Goal: Task Accomplishment & Management: Manage account settings

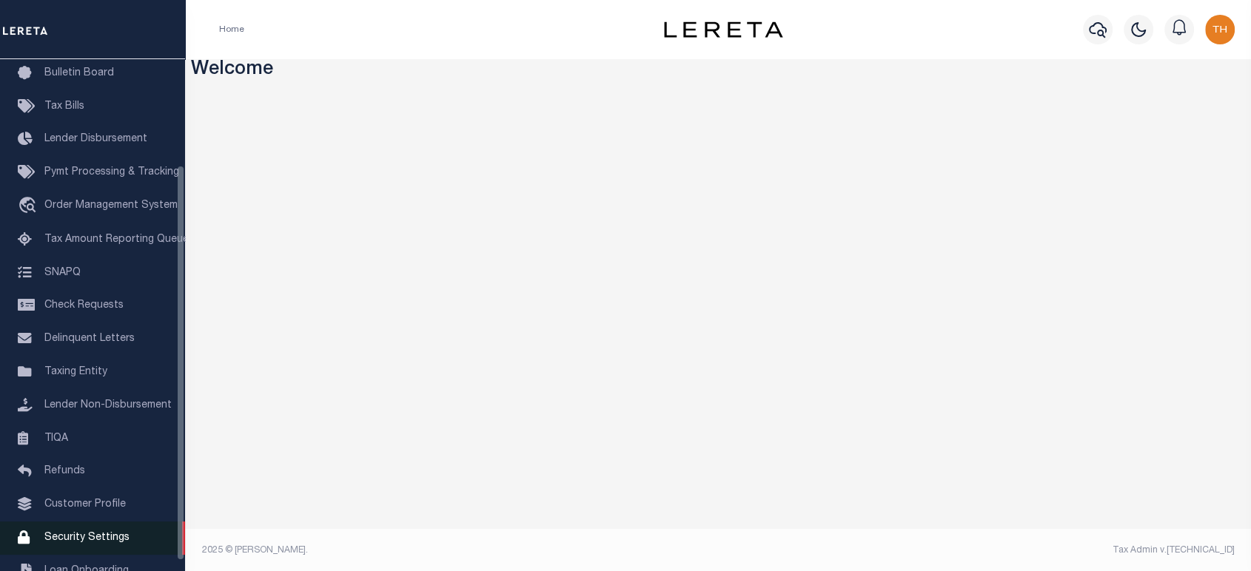
scroll to position [150, 0]
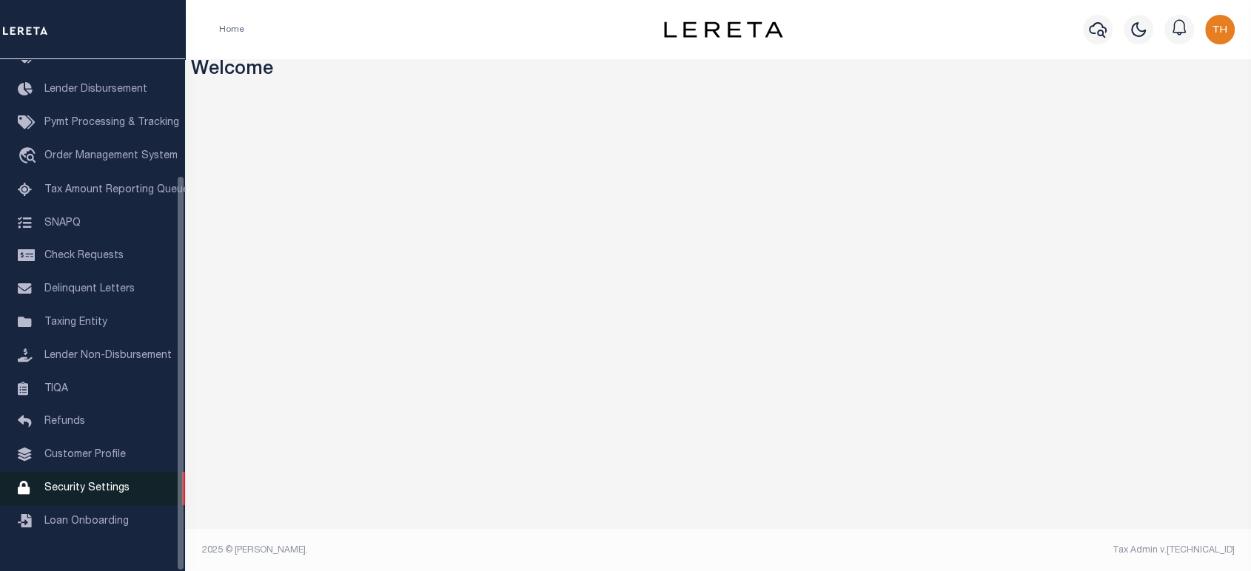
click at [115, 494] on span "Security Settings" at bounding box center [86, 488] width 85 height 10
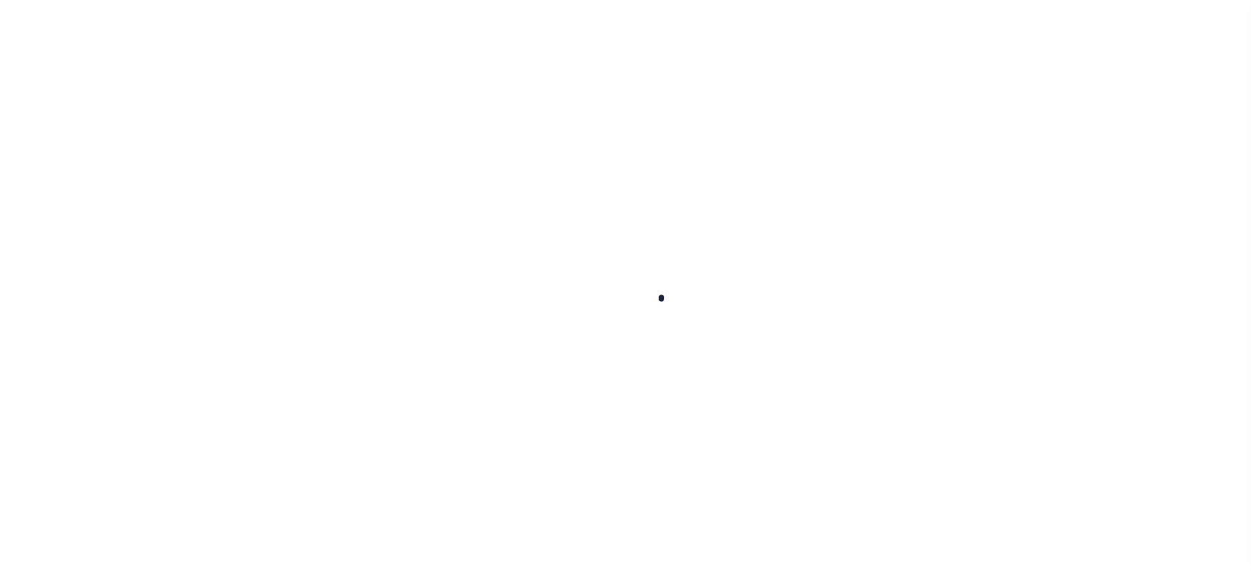
select select "100"
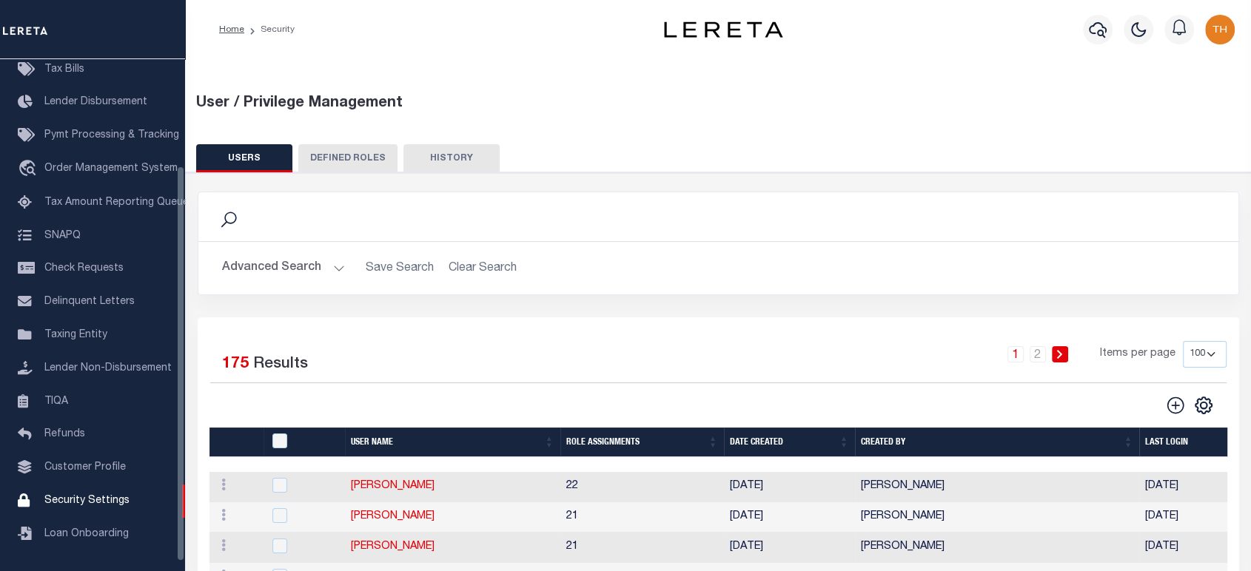
click at [284, 253] on div "Advanced Search Save Search Clear Search User Name Contains Contains Is" at bounding box center [718, 268] width 1040 height 53
click at [284, 272] on button "Advanced Search" at bounding box center [283, 268] width 123 height 29
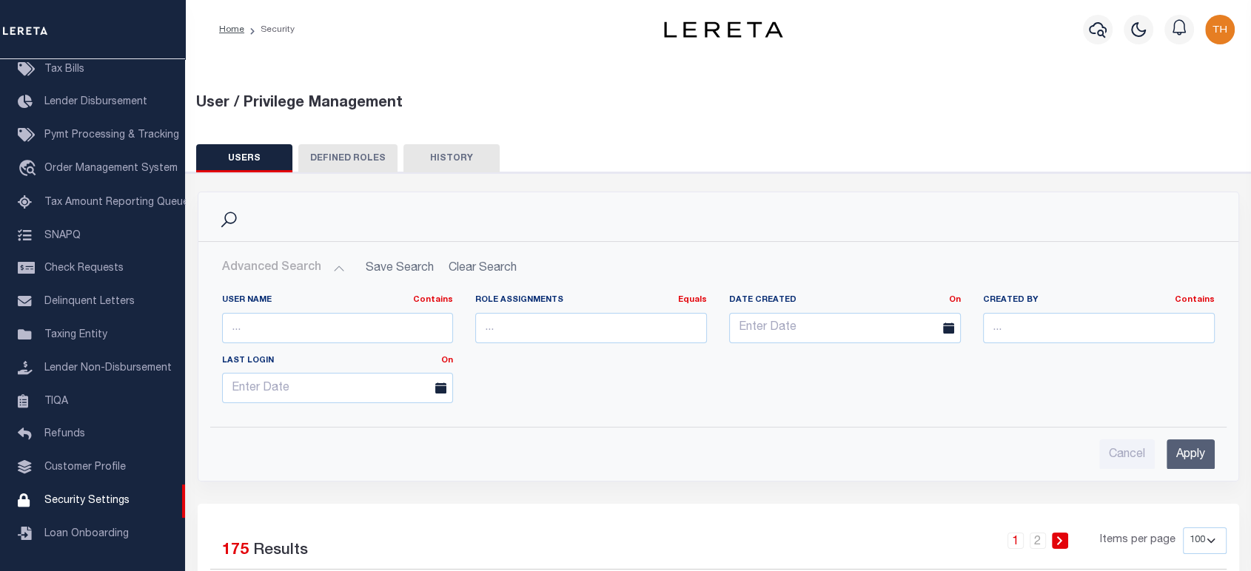
drag, startPoint x: 282, startPoint y: 309, endPoint x: 286, endPoint y: 316, distance: 8.0
click at [283, 309] on div "User Name Contains Contains Is" at bounding box center [338, 319] width 232 height 49
click at [289, 321] on input "text" at bounding box center [338, 328] width 232 height 30
type input "[PERSON_NAME]"
click at [1202, 452] on input "Apply" at bounding box center [1191, 455] width 48 height 30
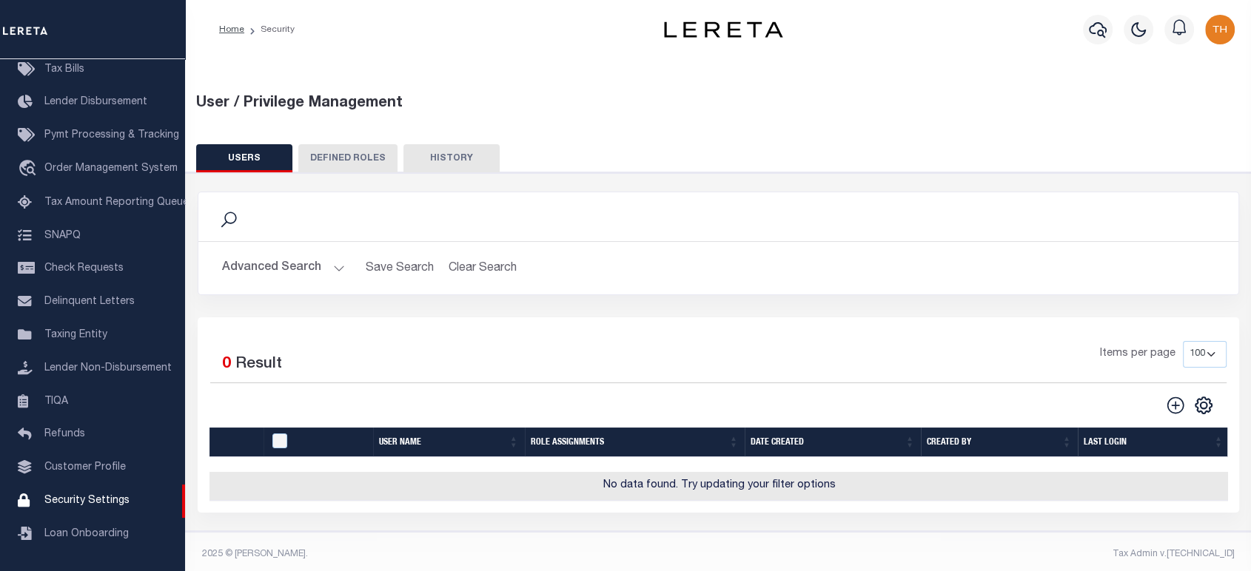
click at [305, 259] on button "Advanced Search" at bounding box center [283, 268] width 123 height 29
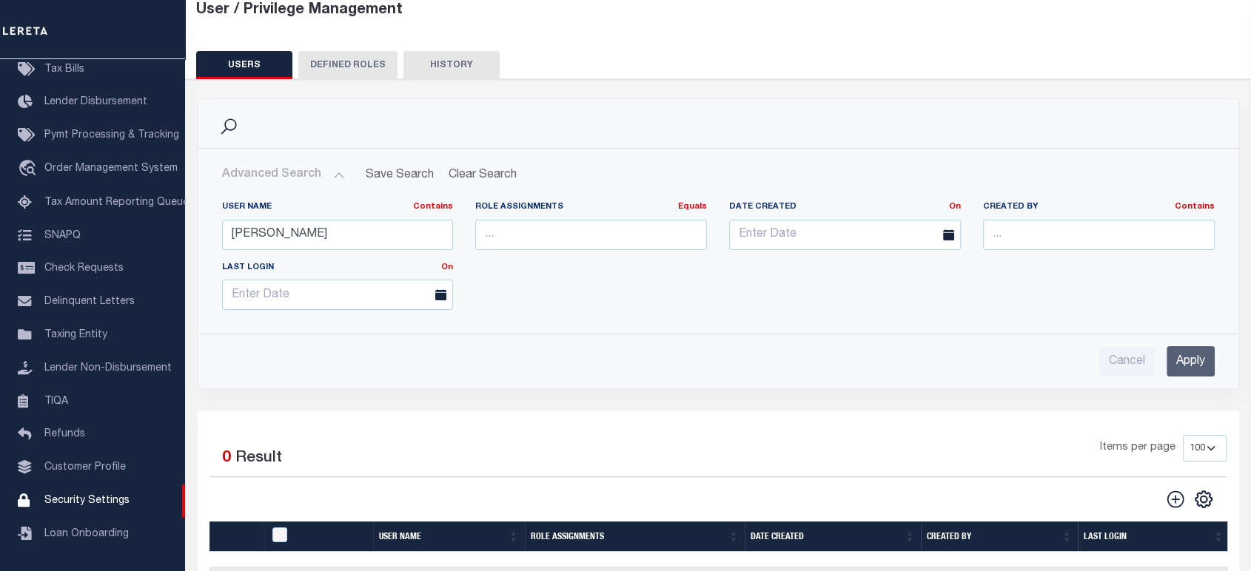
scroll to position [164, 0]
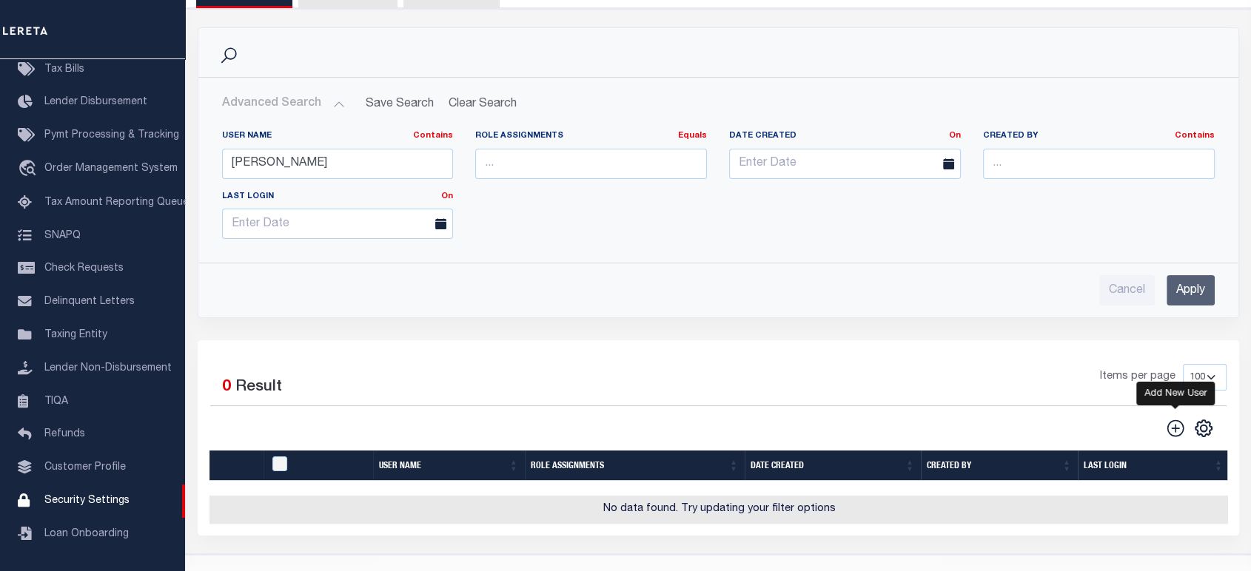
click at [1179, 426] on icon "" at bounding box center [1175, 428] width 19 height 19
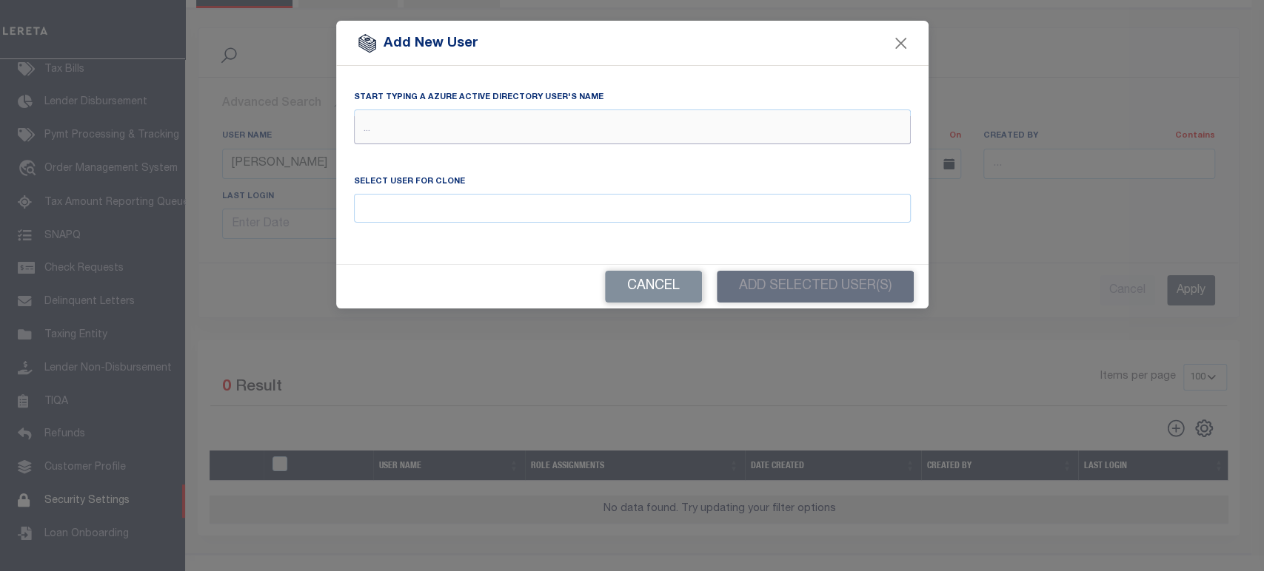
click at [417, 130] on input "text" at bounding box center [632, 130] width 557 height 28
type input "[PERSON_NAME] down"
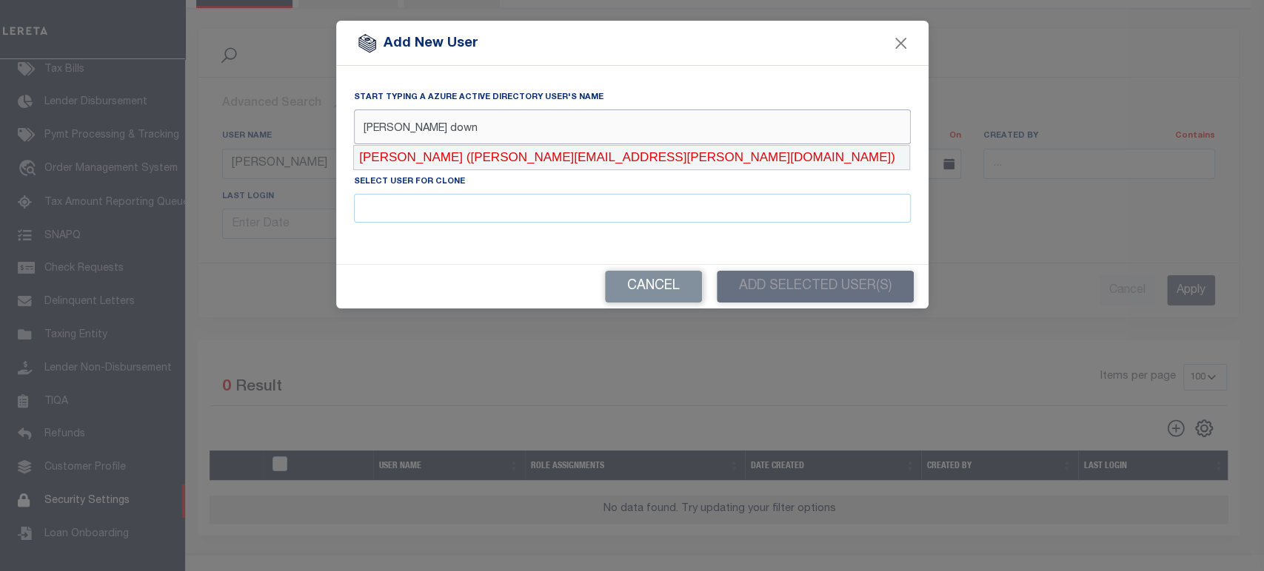
click at [443, 158] on div "[PERSON_NAME] ([PERSON_NAME][EMAIL_ADDRESS][PERSON_NAME][DOMAIN_NAME])" at bounding box center [631, 158] width 555 height 24
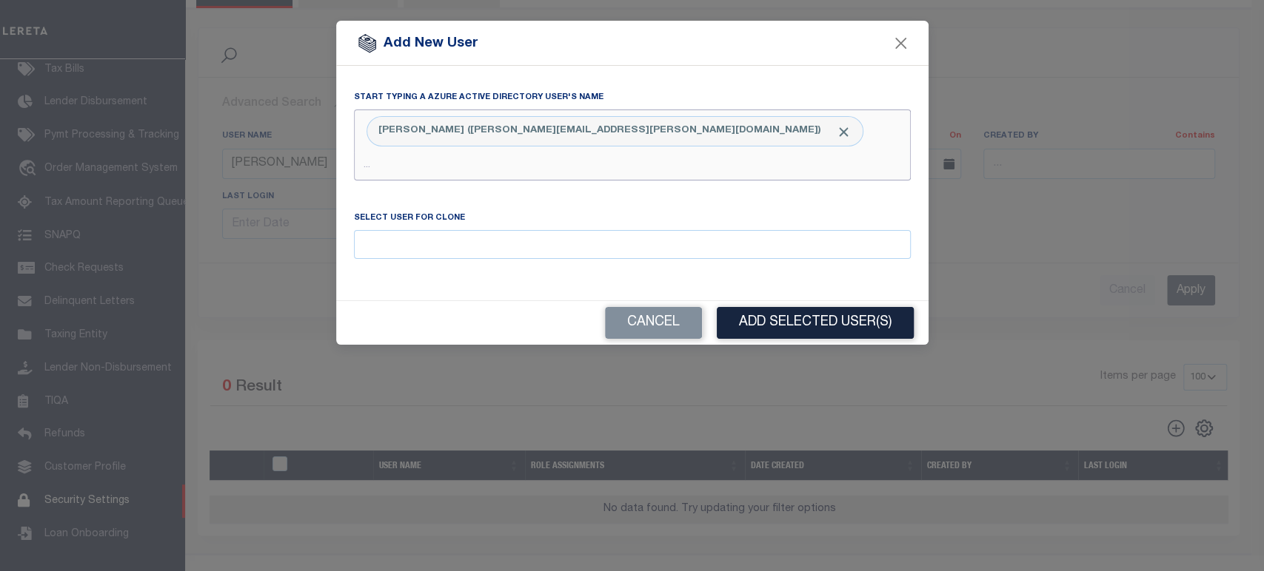
click at [616, 164] on input "text" at bounding box center [632, 166] width 557 height 28
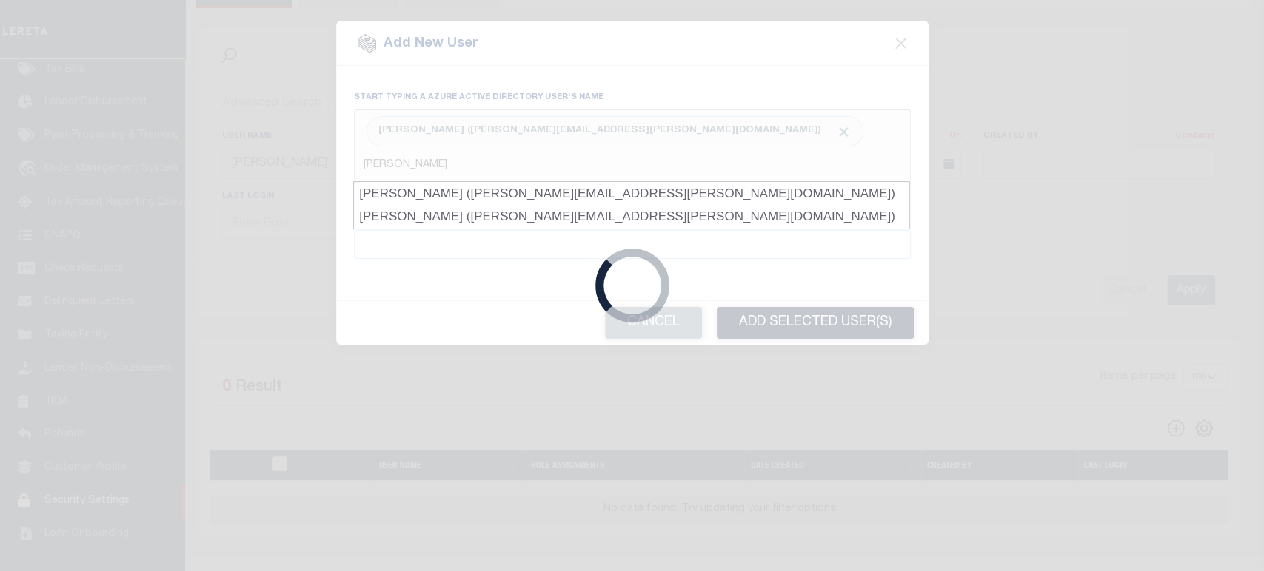
type input "Downe"
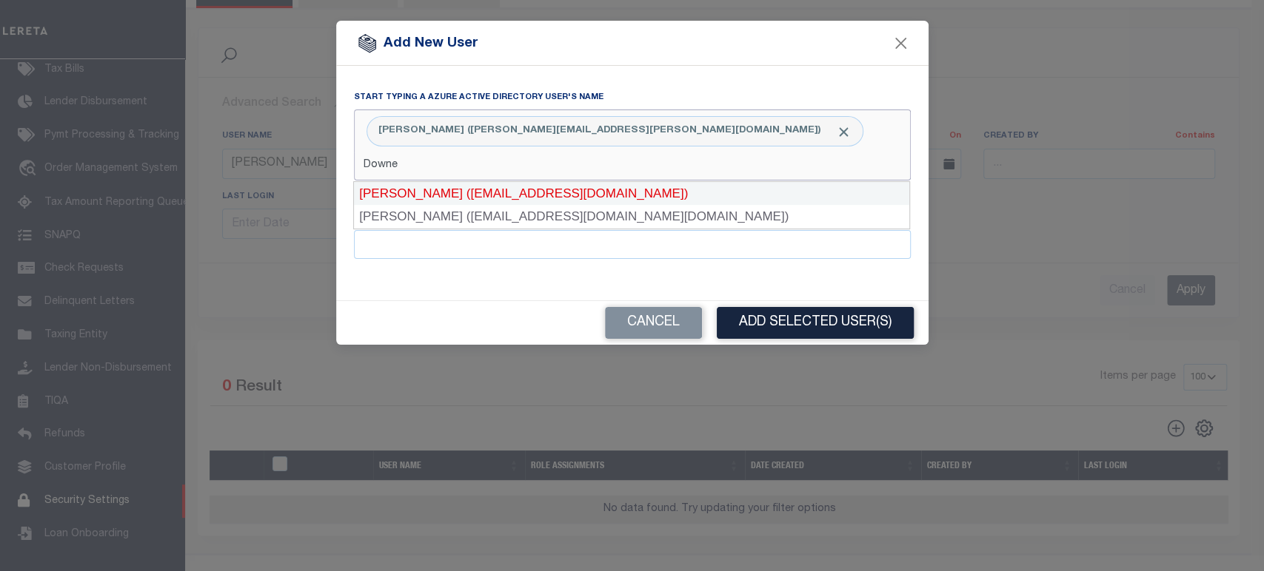
click at [609, 194] on div "[PERSON_NAME] ([EMAIL_ADDRESS][DOMAIN_NAME])" at bounding box center [631, 194] width 555 height 24
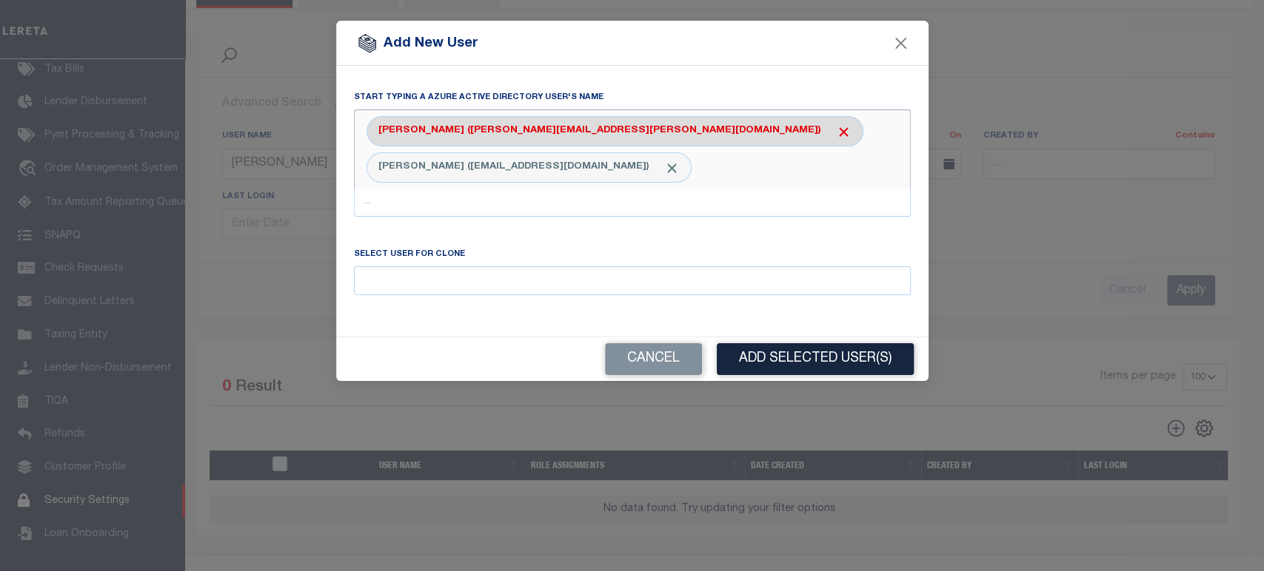
click at [836, 134] on span at bounding box center [844, 132] width 16 height 16
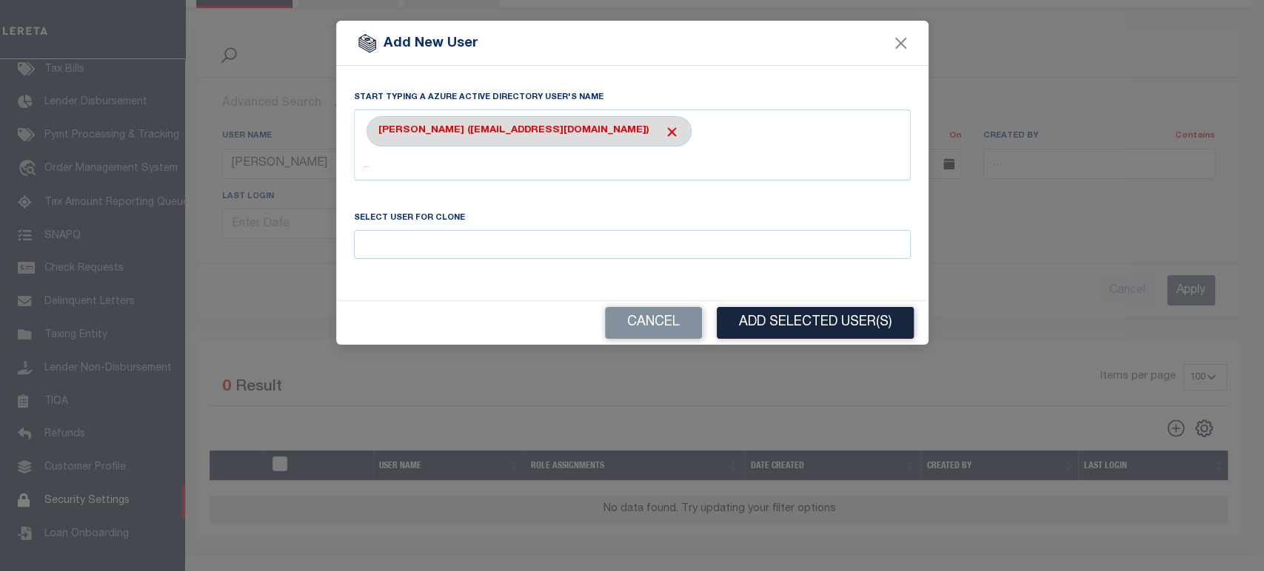
click at [588, 135] on div "[PERSON_NAME] ([EMAIL_ADDRESS][DOMAIN_NAME])" at bounding box center [528, 131] width 325 height 30
click at [664, 139] on span at bounding box center [672, 132] width 16 height 16
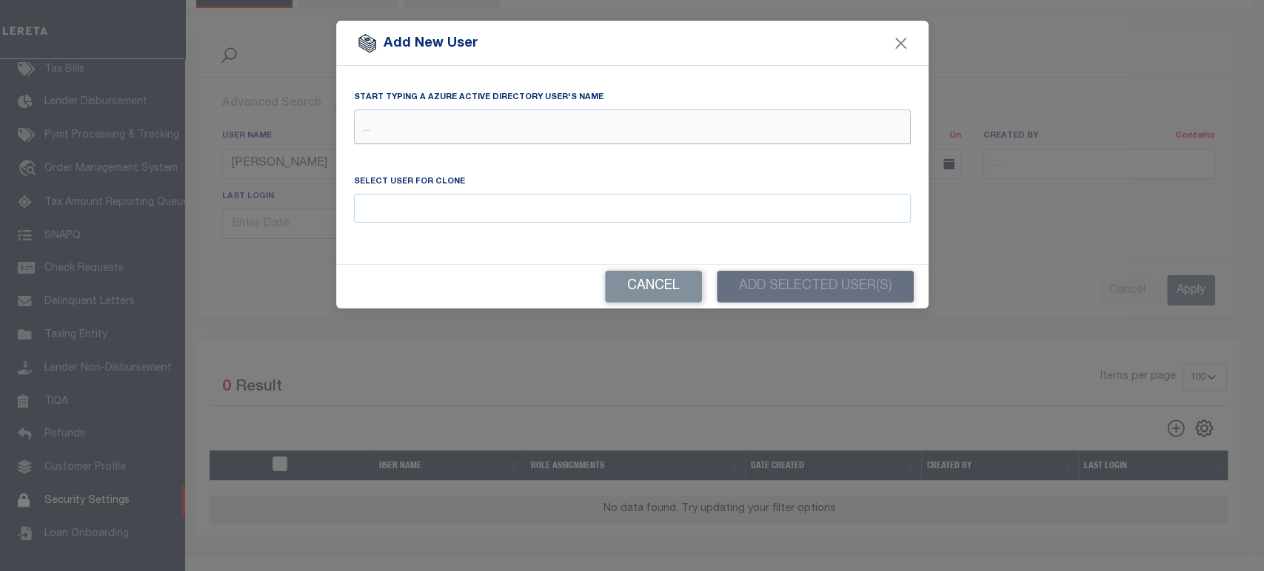
type input "B"
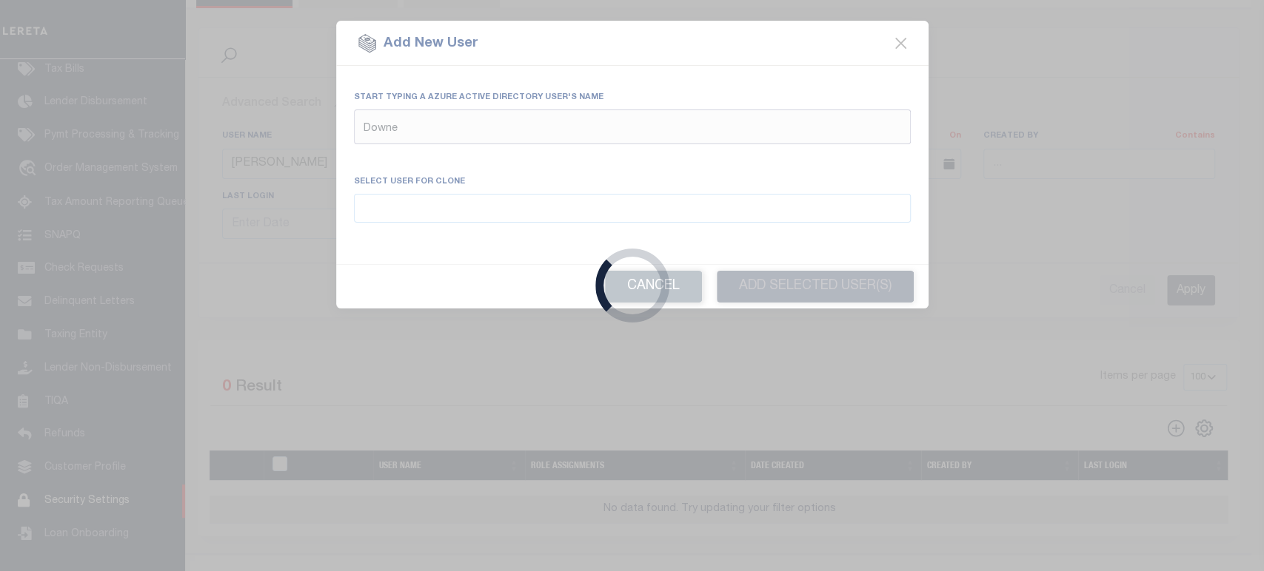
type input "[PERSON_NAME]"
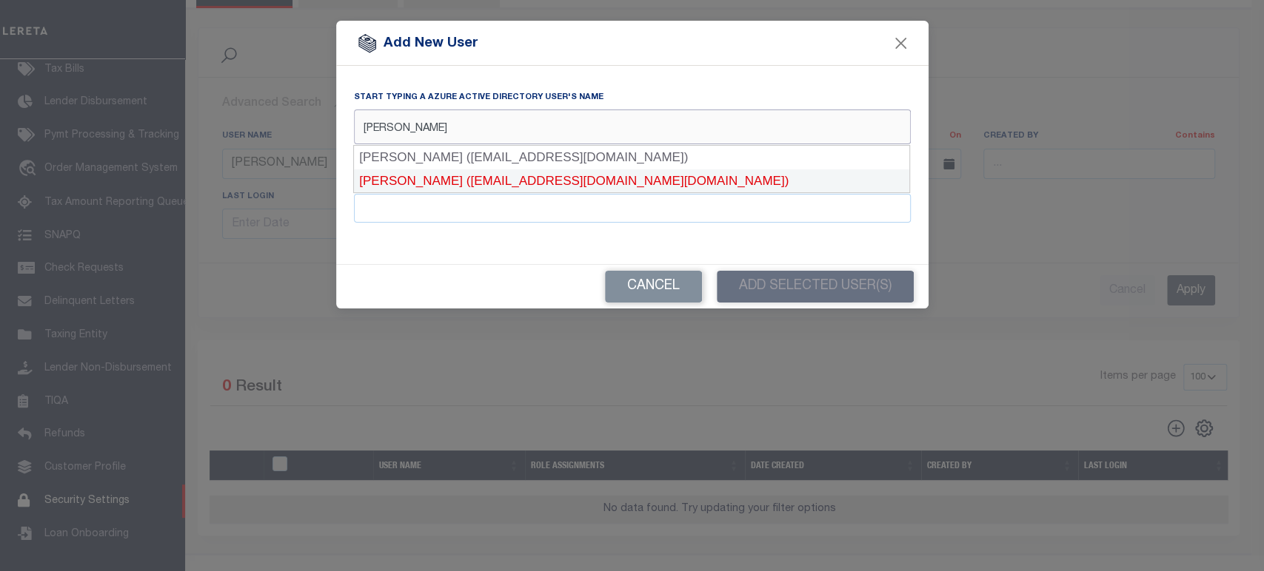
click at [543, 179] on div "[PERSON_NAME] ([EMAIL_ADDRESS][DOMAIN_NAME][DOMAIN_NAME])" at bounding box center [631, 182] width 555 height 24
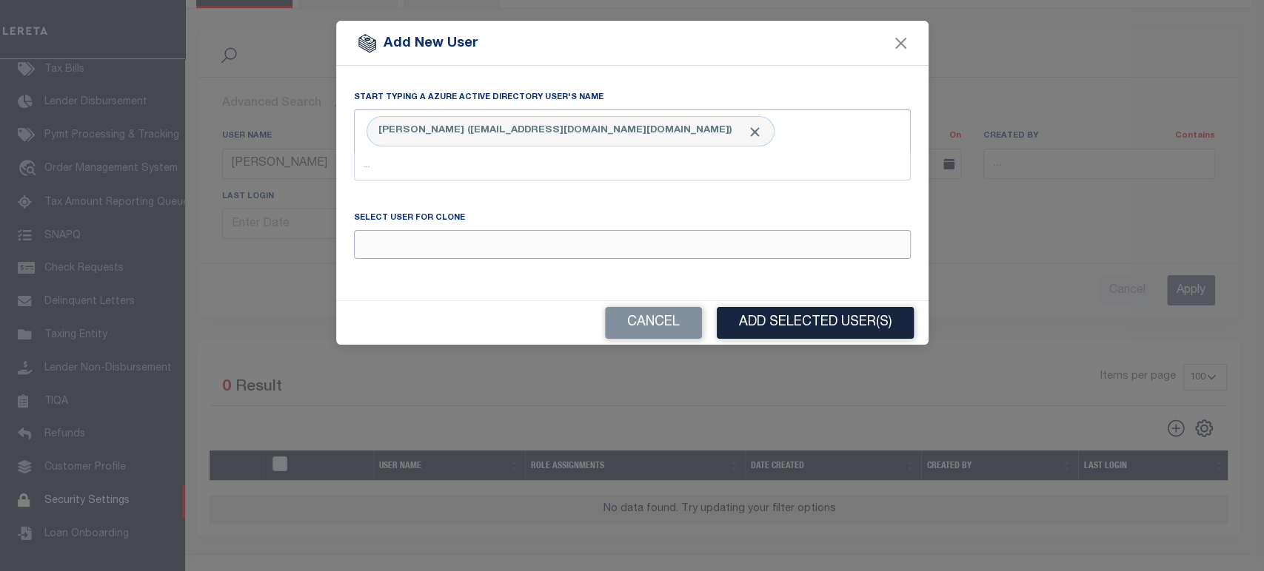
click at [533, 244] on input "Email" at bounding box center [632, 244] width 557 height 29
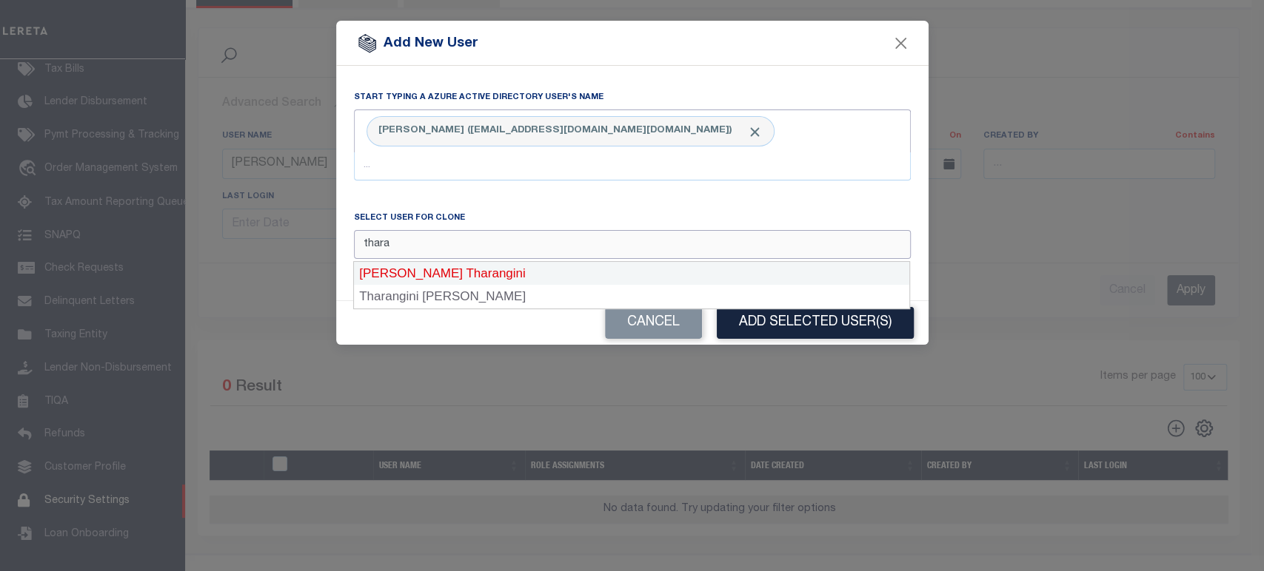
click at [534, 272] on div "[PERSON_NAME] Tharangini" at bounding box center [631, 274] width 555 height 24
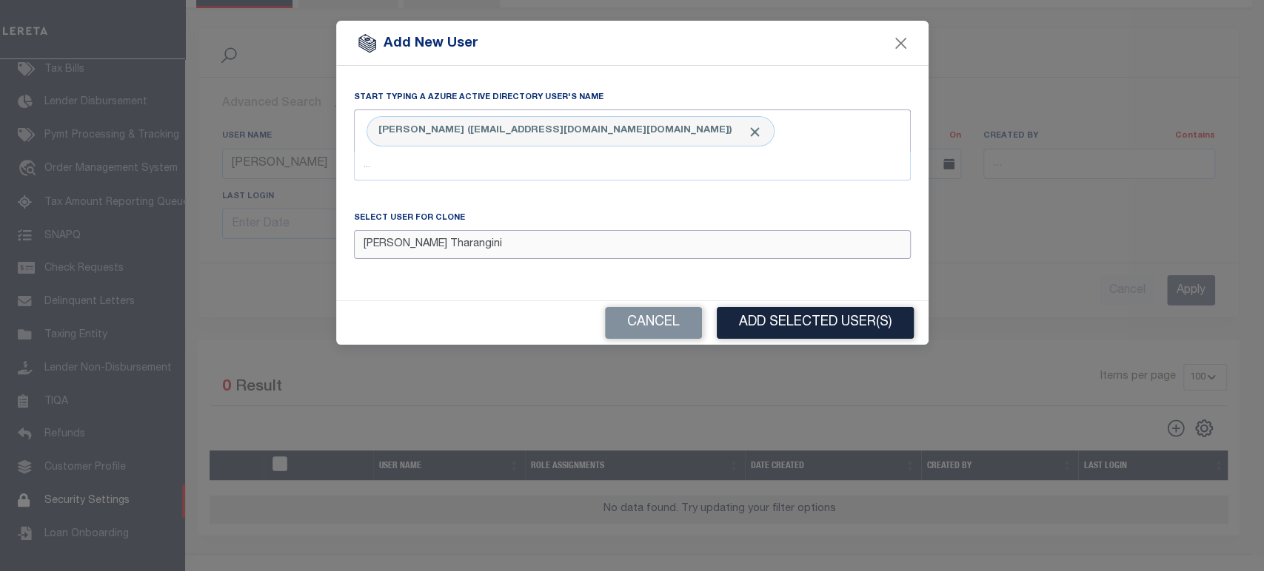
click at [406, 253] on input "[PERSON_NAME] Tharangini" at bounding box center [632, 244] width 557 height 29
click at [404, 255] on input "[PERSON_NAME] Tharangini" at bounding box center [632, 244] width 557 height 29
type input "[PERSON_NAME] Tharangini"
click at [813, 321] on button "Add Selected User(s)" at bounding box center [815, 323] width 197 height 32
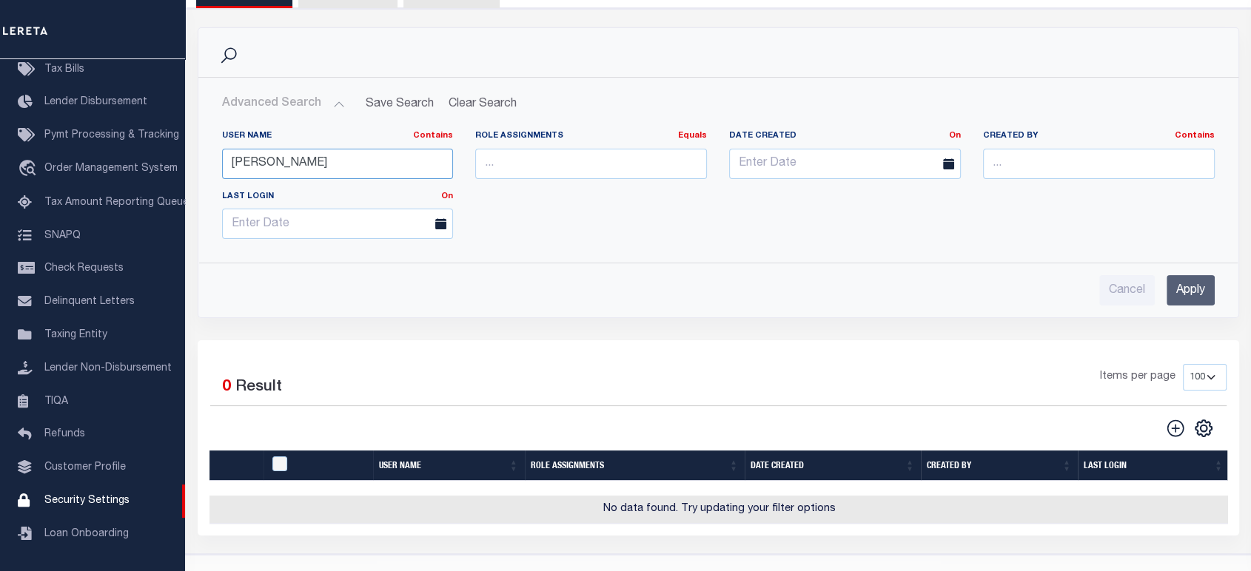
click at [298, 163] on input "[PERSON_NAME]" at bounding box center [338, 164] width 232 height 30
click at [1192, 283] on input "Apply" at bounding box center [1191, 290] width 48 height 30
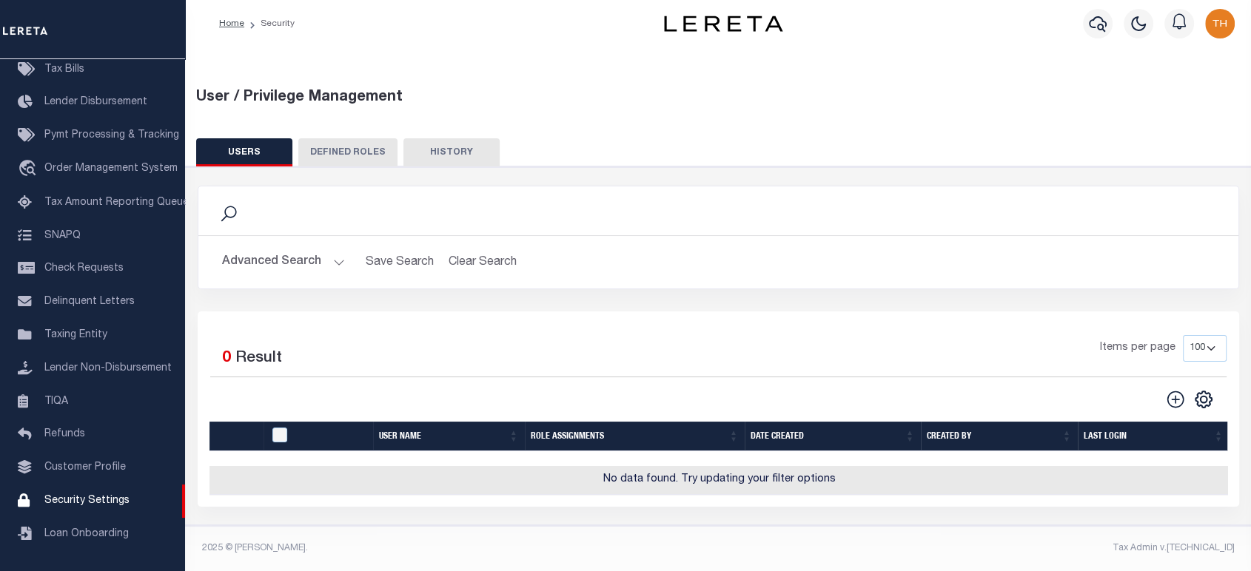
scroll to position [16, 0]
click at [307, 249] on button "Advanced Search" at bounding box center [283, 262] width 123 height 29
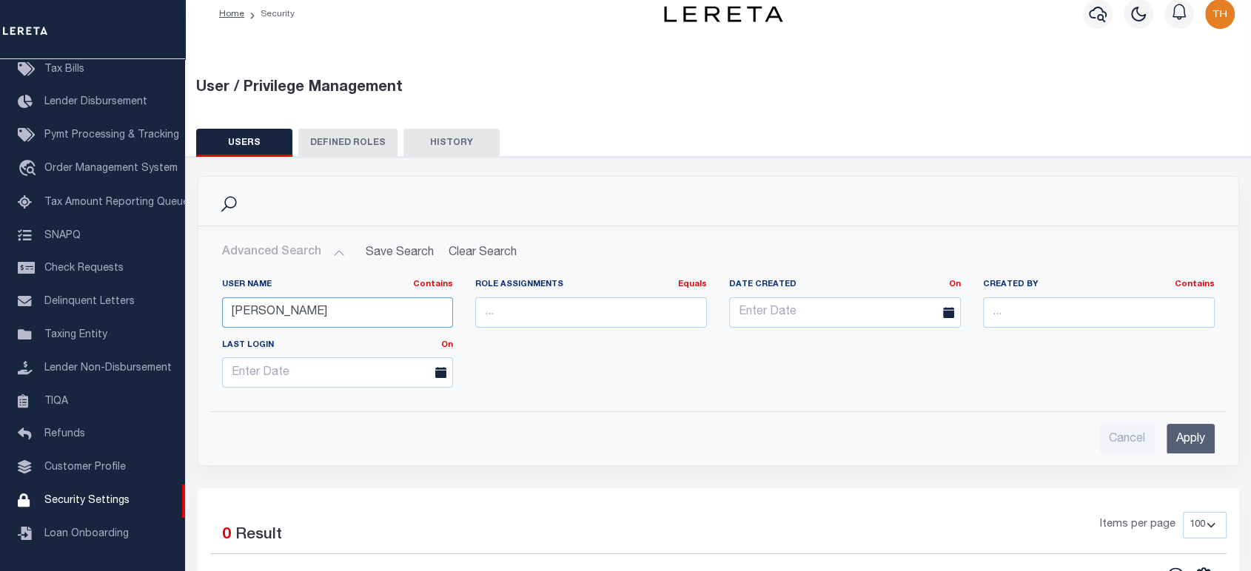
click at [271, 300] on input "[PERSON_NAME]" at bounding box center [338, 313] width 232 height 30
click at [266, 303] on input "[PERSON_NAME]" at bounding box center [338, 313] width 232 height 30
type input "[PERSON_NAME]"
click at [1191, 431] on input "Apply" at bounding box center [1191, 439] width 48 height 30
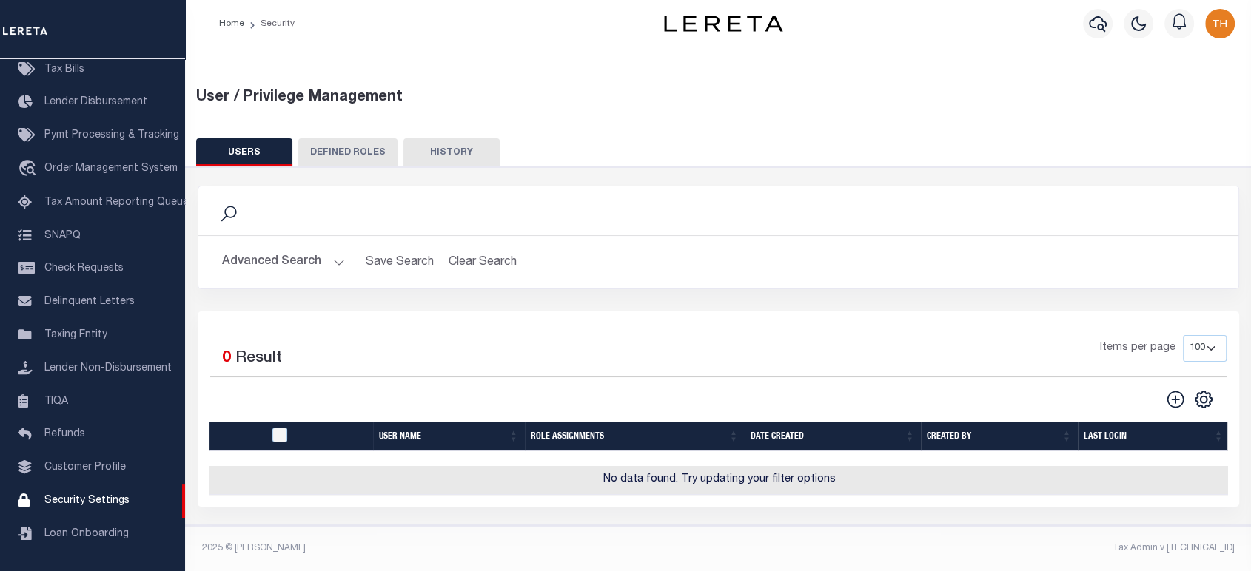
click at [290, 255] on button "Advanced Search" at bounding box center [283, 262] width 123 height 29
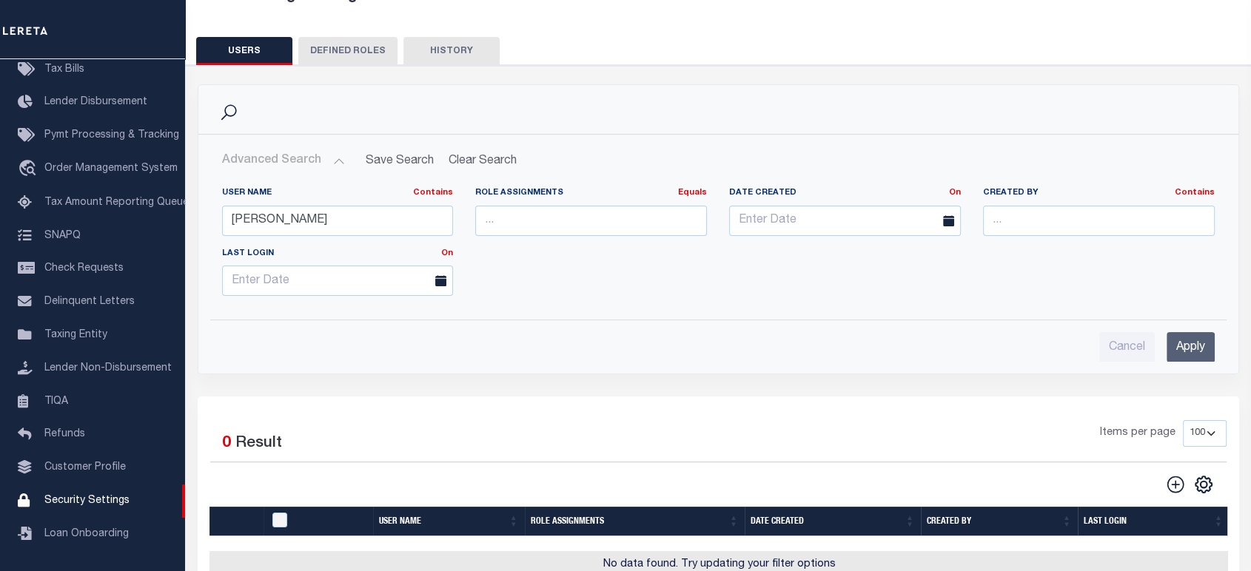
scroll to position [180, 0]
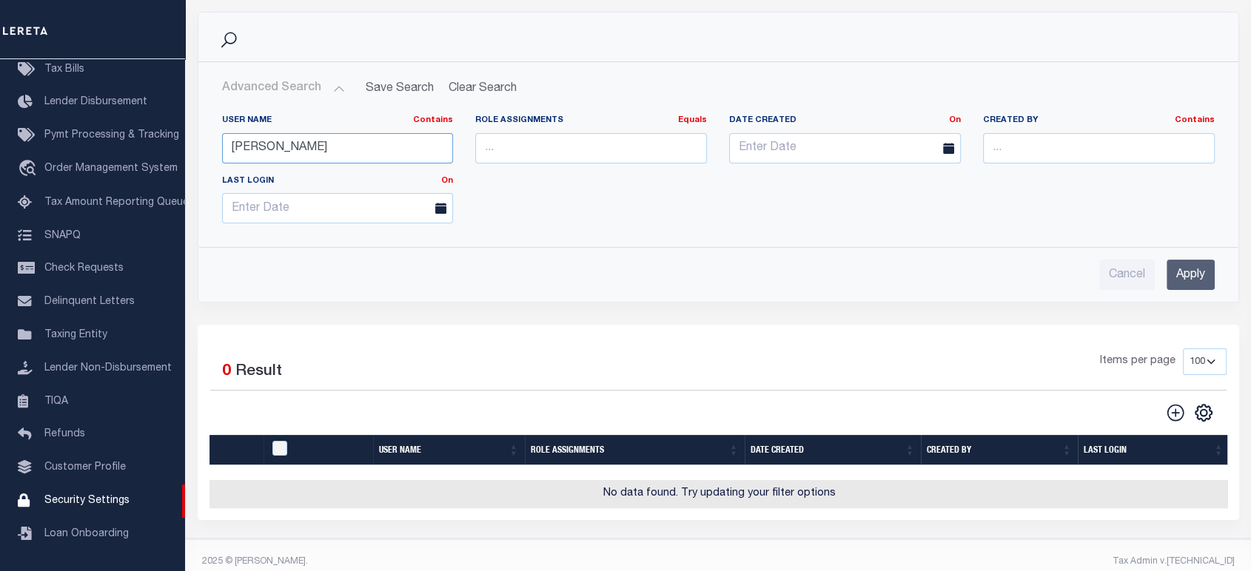
drag, startPoint x: 289, startPoint y: 135, endPoint x: 204, endPoint y: 147, distance: 85.2
click at [205, 147] on div "User Name Contains Contains Is [GEOGRAPHIC_DATA] Role Assignments Equals Equals…" at bounding box center [718, 169] width 1039 height 132
click at [1175, 266] on input "Apply" at bounding box center [1191, 275] width 48 height 30
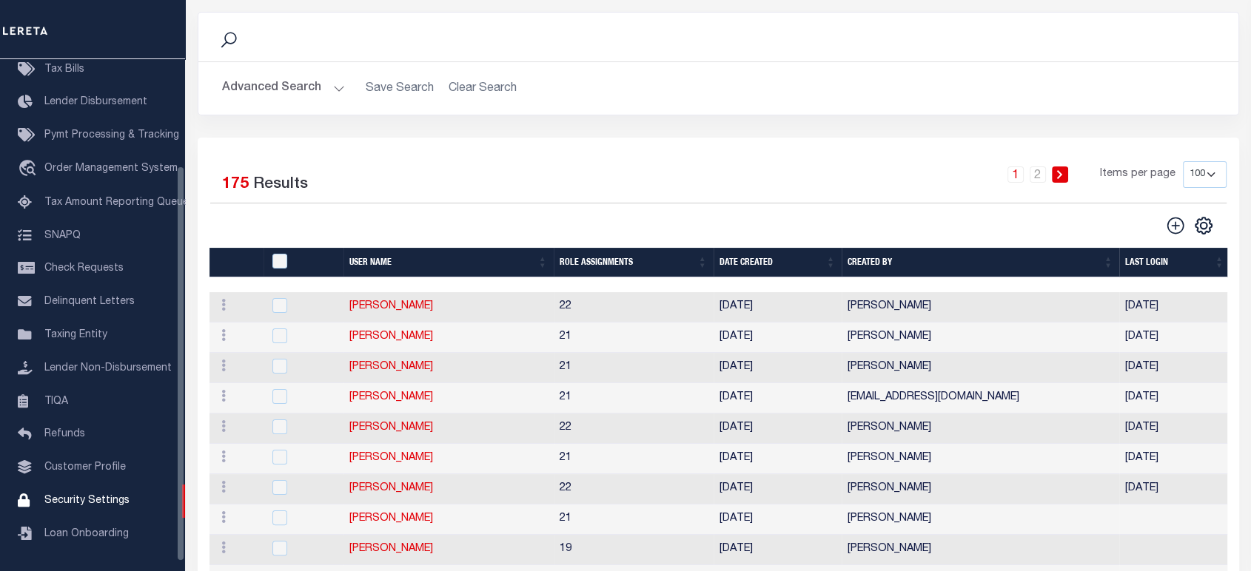
click at [308, 81] on button "Advanced Search" at bounding box center [283, 88] width 123 height 29
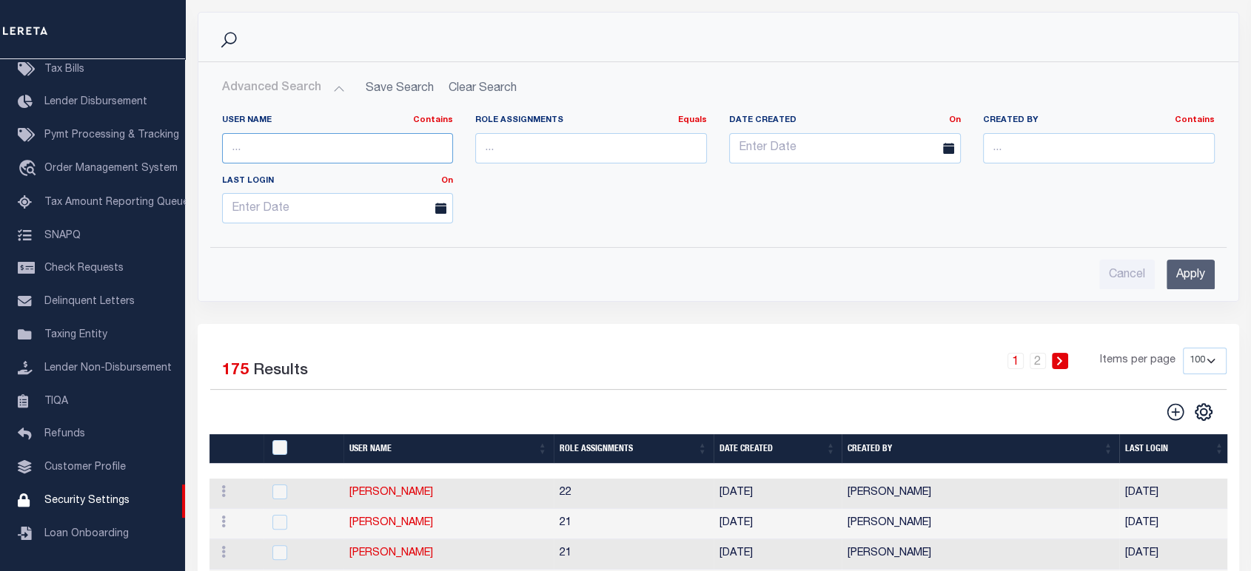
click at [318, 144] on input "text" at bounding box center [338, 148] width 232 height 30
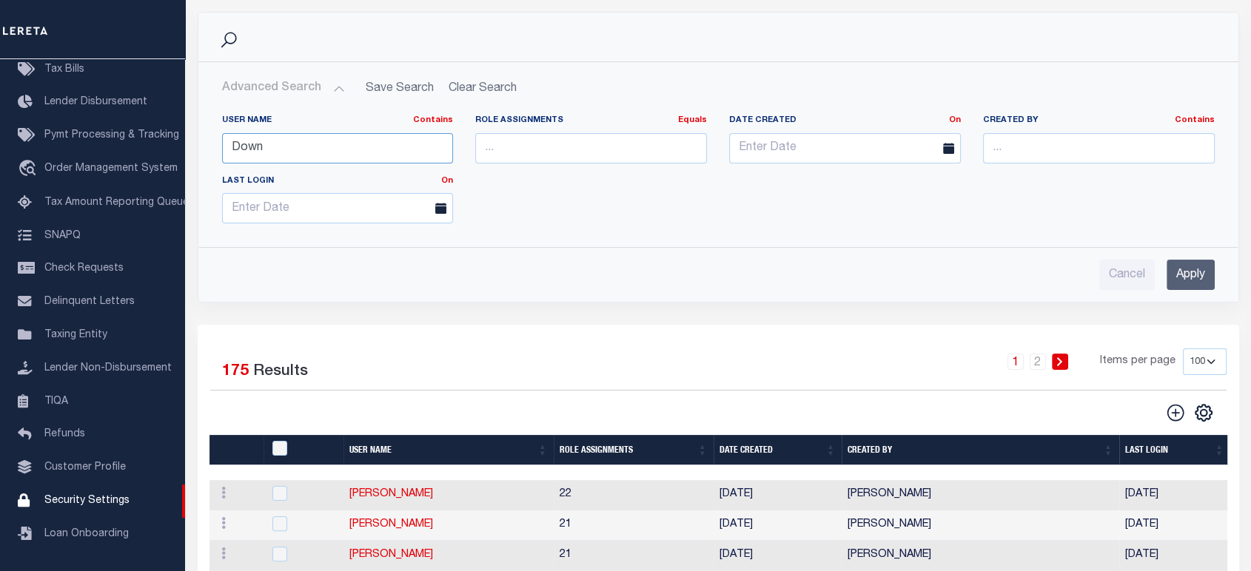
type input "[PERSON_NAME]"
click at [1178, 272] on input "Apply" at bounding box center [1191, 275] width 48 height 30
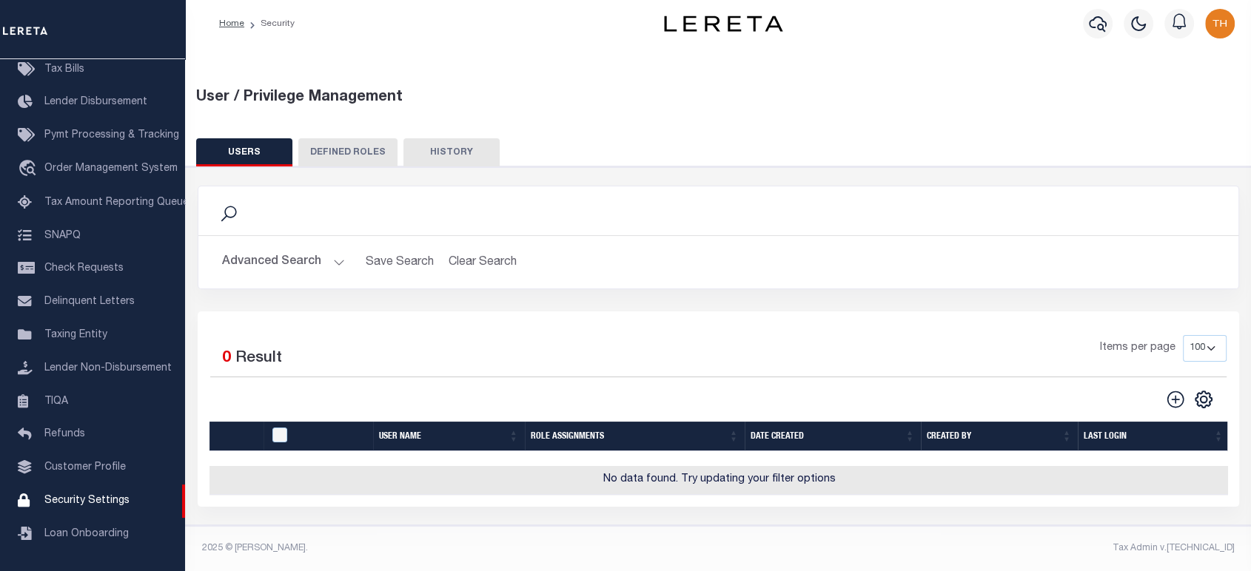
scroll to position [16, 0]
click at [309, 248] on button "Advanced Search" at bounding box center [283, 262] width 123 height 29
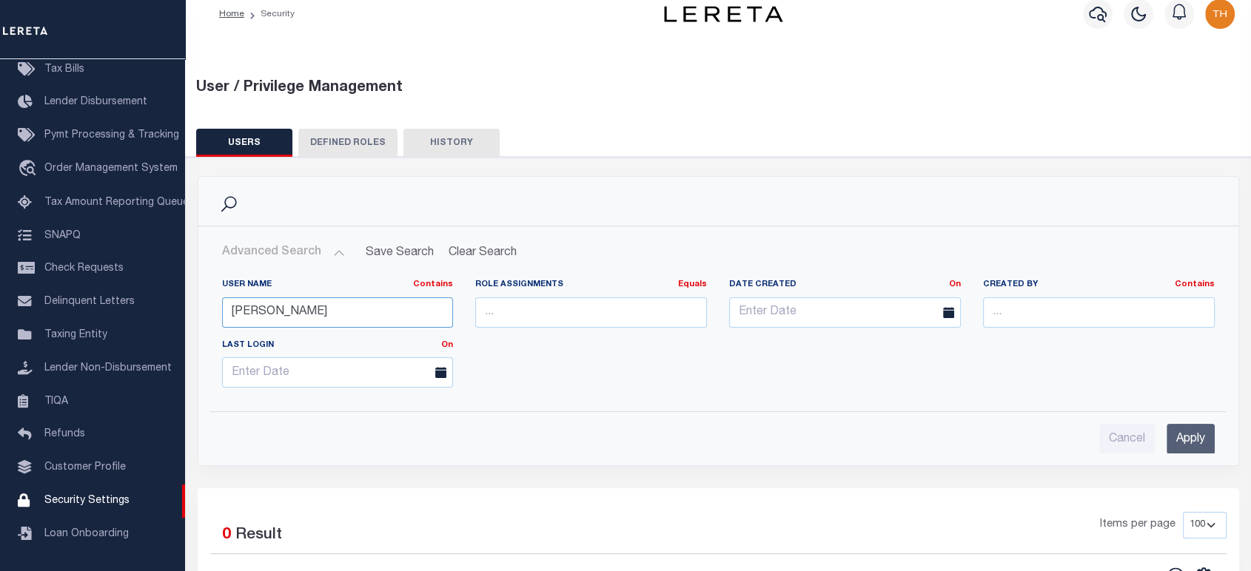
drag, startPoint x: 340, startPoint y: 306, endPoint x: 192, endPoint y: 301, distance: 147.4
click at [192, 301] on div "Search Advanced Search Save Search Clear Search UsersGridWrapper_dynamictable__…" at bounding box center [719, 332] width 1064 height 312
type input "[PERSON_NAME]"
click at [1192, 445] on input "Apply" at bounding box center [1191, 439] width 48 height 30
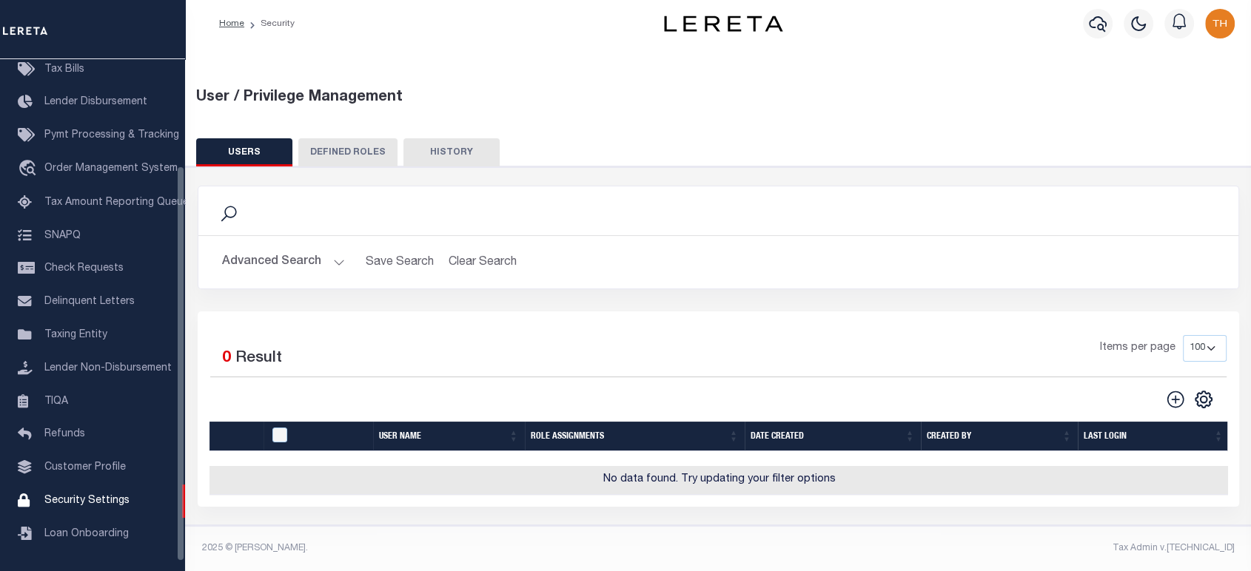
click at [263, 255] on button "Advanced Search" at bounding box center [283, 262] width 123 height 29
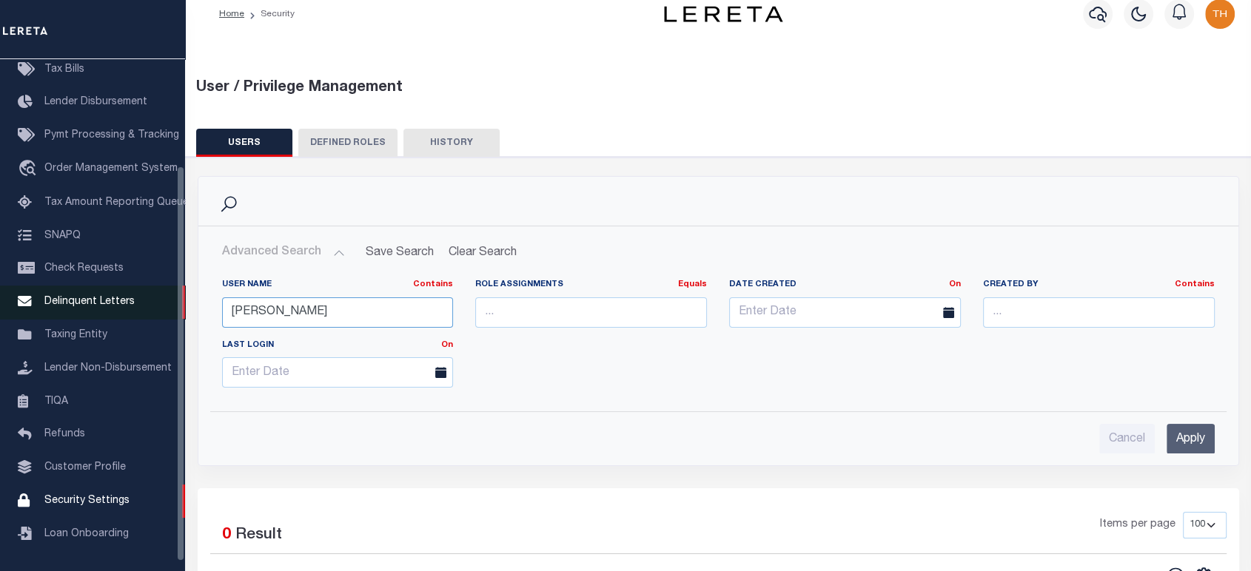
drag, startPoint x: 286, startPoint y: 310, endPoint x: 161, endPoint y: 312, distance: 125.1
click at [161, 312] on div "Home Security" at bounding box center [625, 366] width 1251 height 764
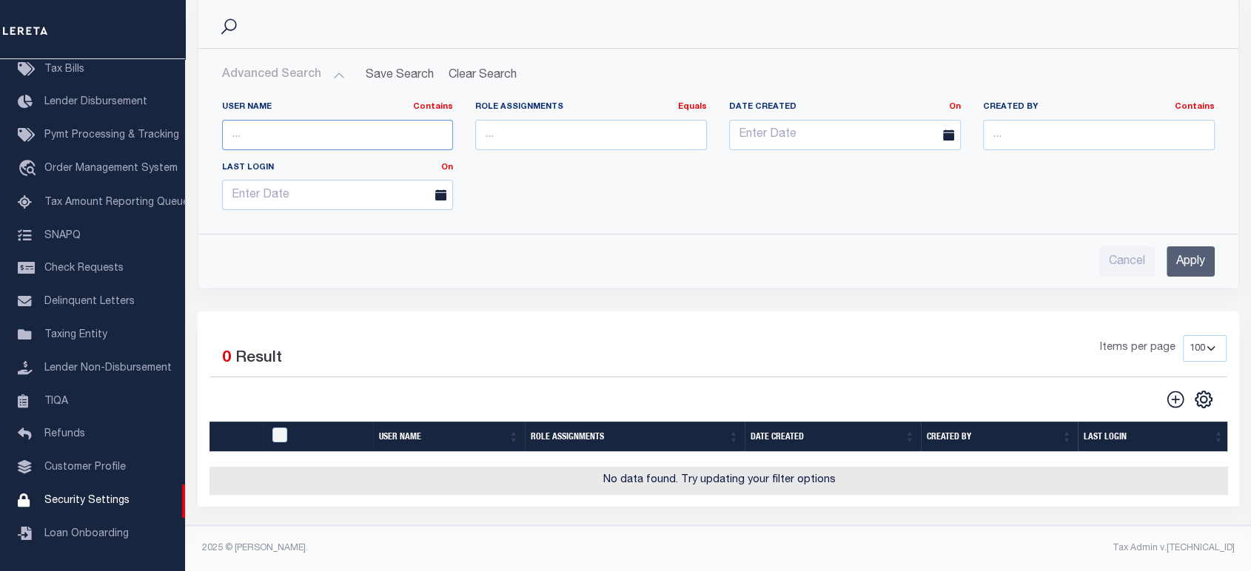
scroll to position [202, 0]
click at [1205, 395] on icon "" at bounding box center [1203, 399] width 19 height 19
drag, startPoint x: 959, startPoint y: 383, endPoint x: 969, endPoint y: 378, distance: 11.9
click at [964, 389] on div "CSV Export Selected Print Show Filter Show Search Columns 0: 1: UserID 2: User …" at bounding box center [972, 399] width 509 height 21
click at [1172, 246] on input "Apply" at bounding box center [1191, 261] width 48 height 30
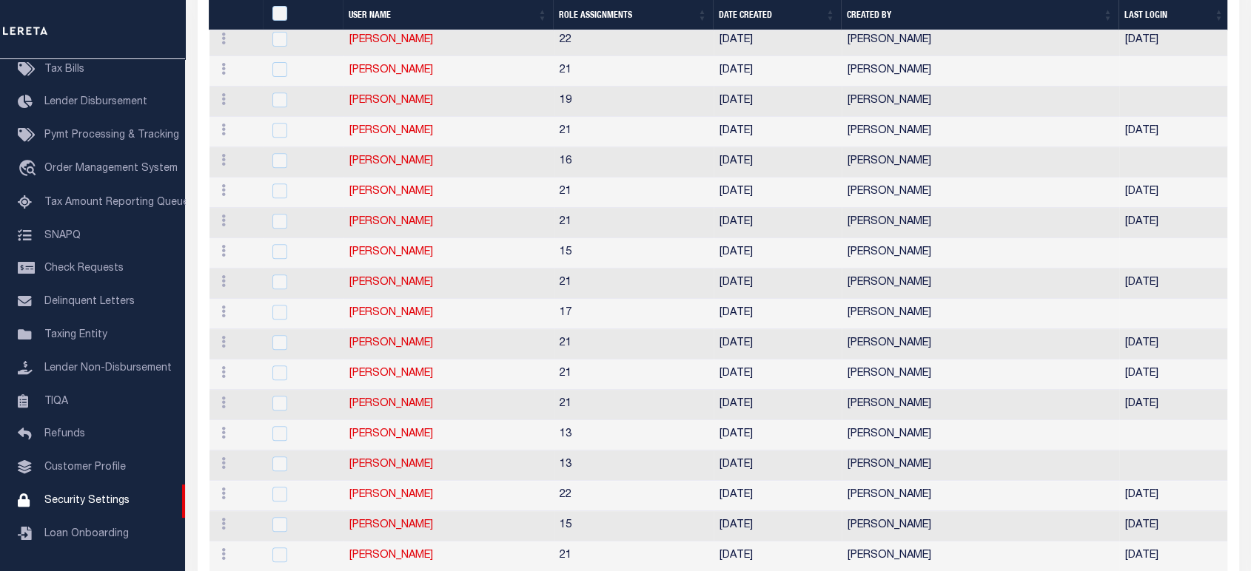
scroll to position [38, 0]
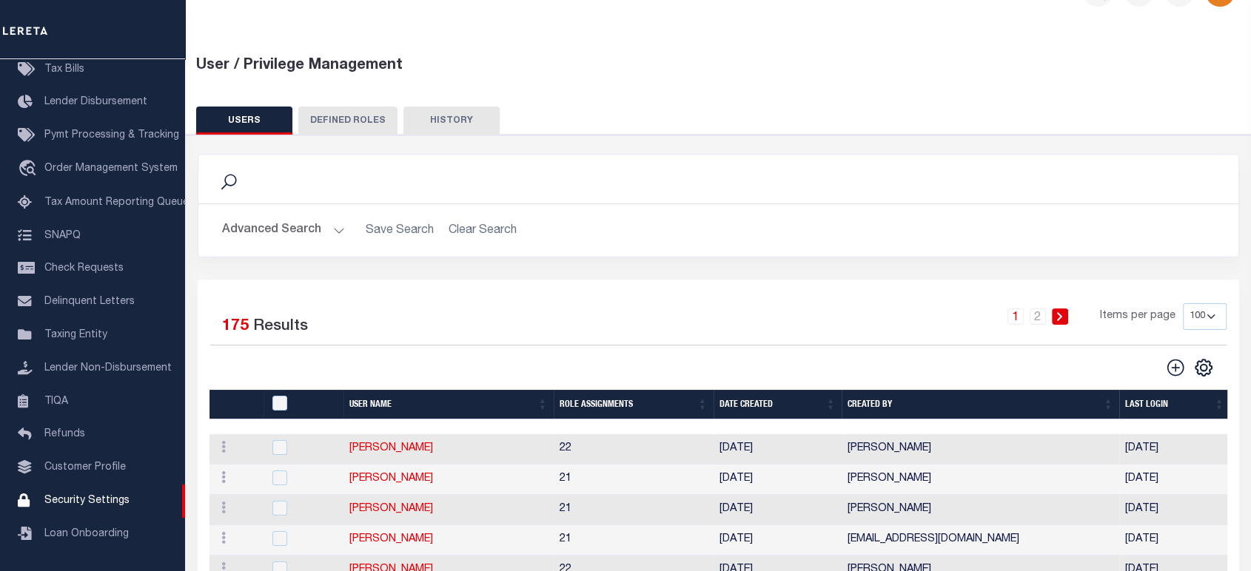
click at [266, 232] on button "Advanced Search" at bounding box center [283, 230] width 123 height 29
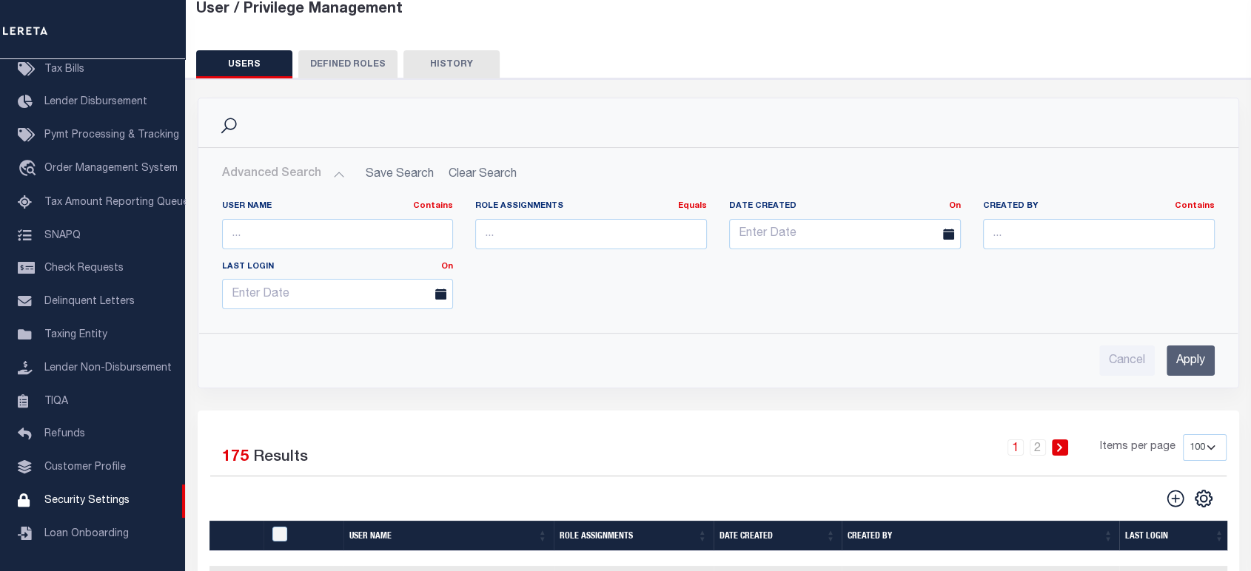
scroll to position [120, 0]
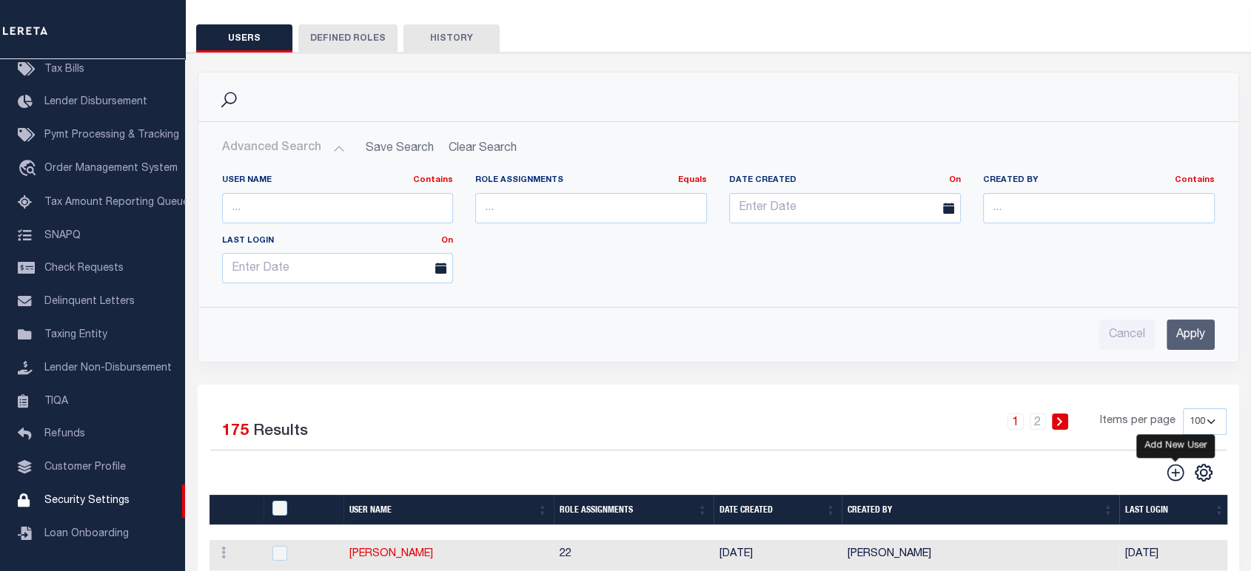
click at [1172, 466] on icon "" at bounding box center [1175, 472] width 19 height 19
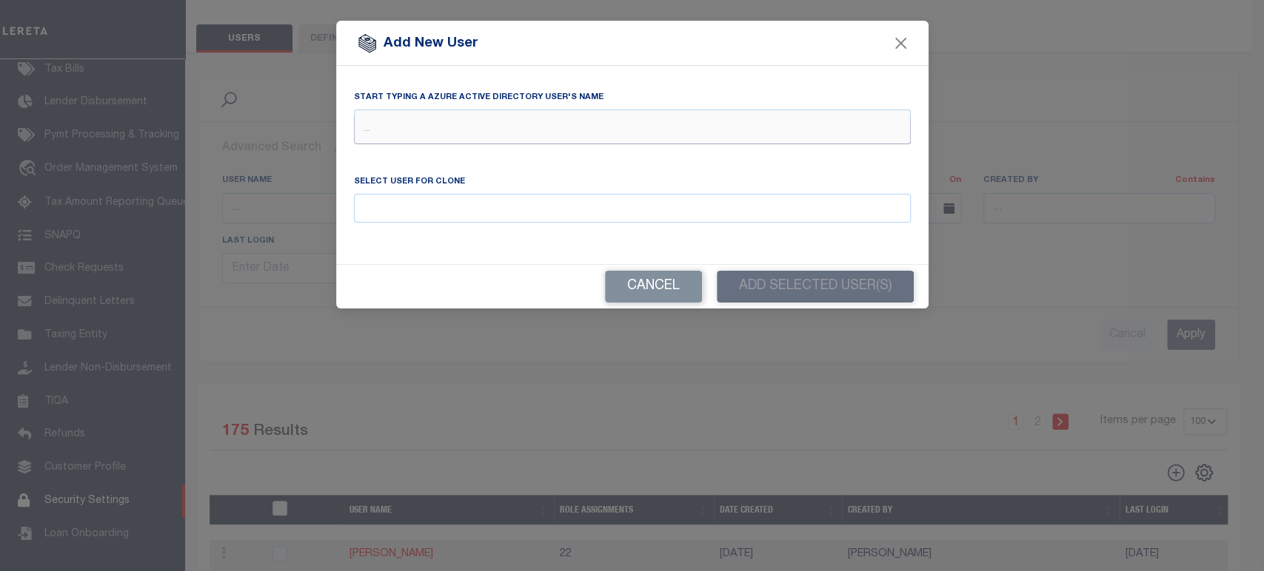
click at [415, 127] on input "text" at bounding box center [632, 130] width 557 height 28
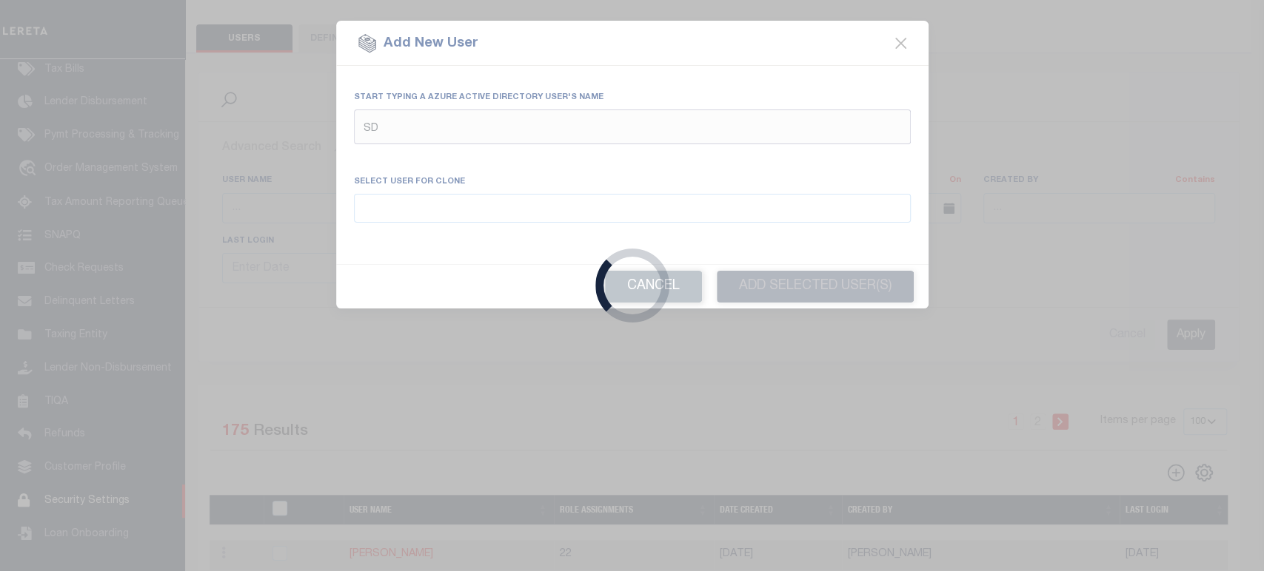
type input "S"
type input "Downe"
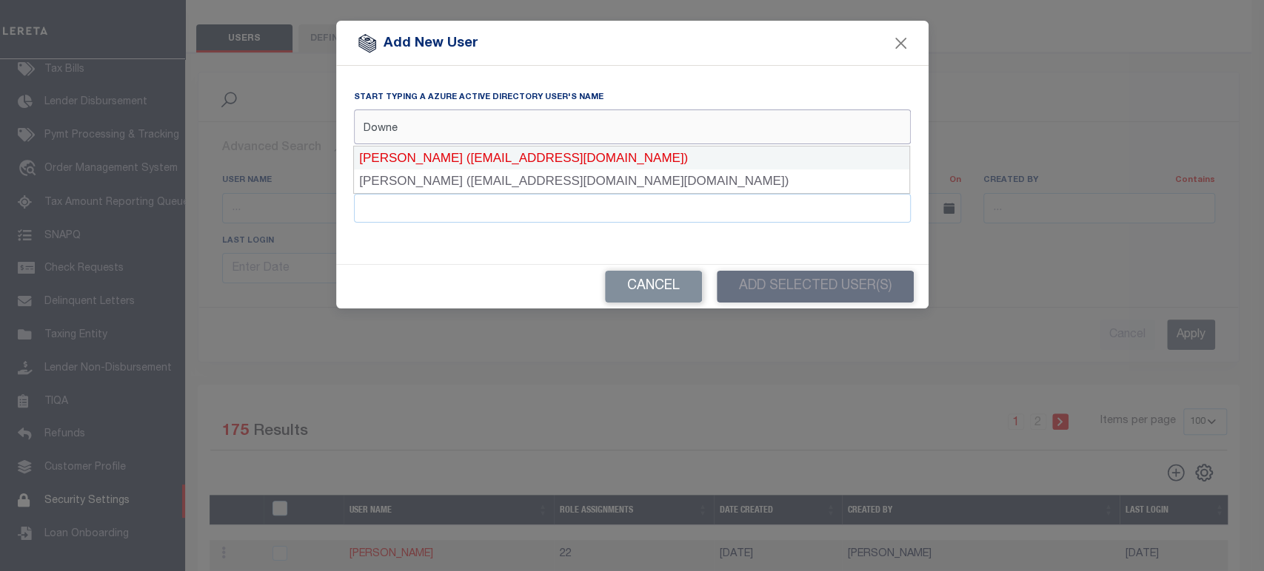
click at [443, 156] on div "[PERSON_NAME] ([EMAIL_ADDRESS][DOMAIN_NAME])" at bounding box center [631, 159] width 555 height 24
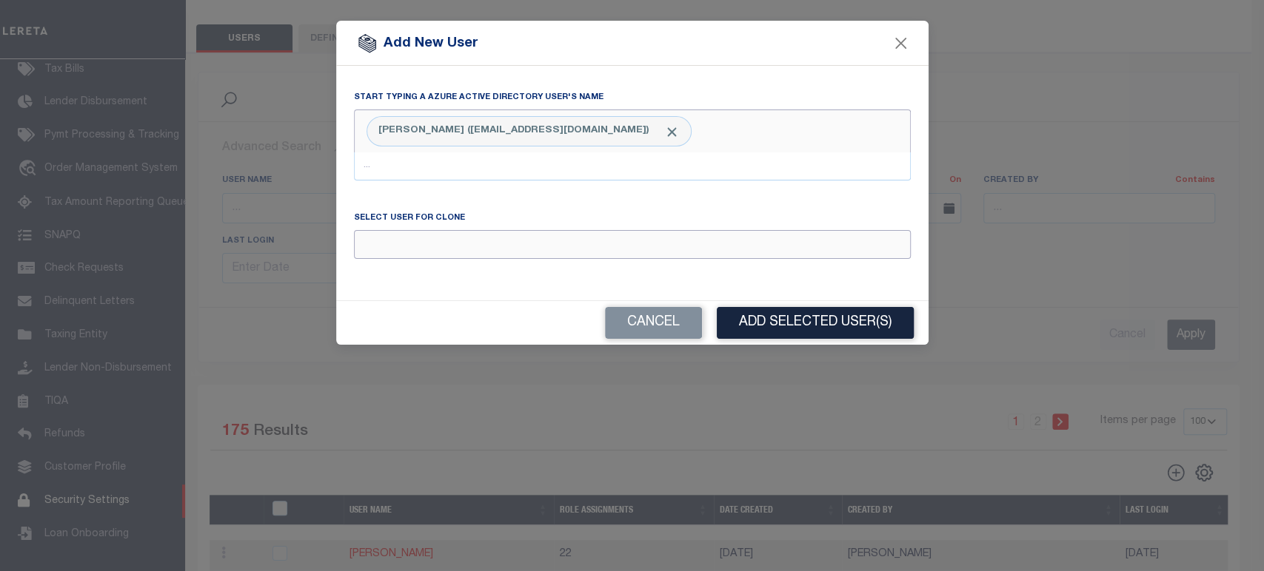
click at [501, 255] on input "Email" at bounding box center [632, 244] width 557 height 29
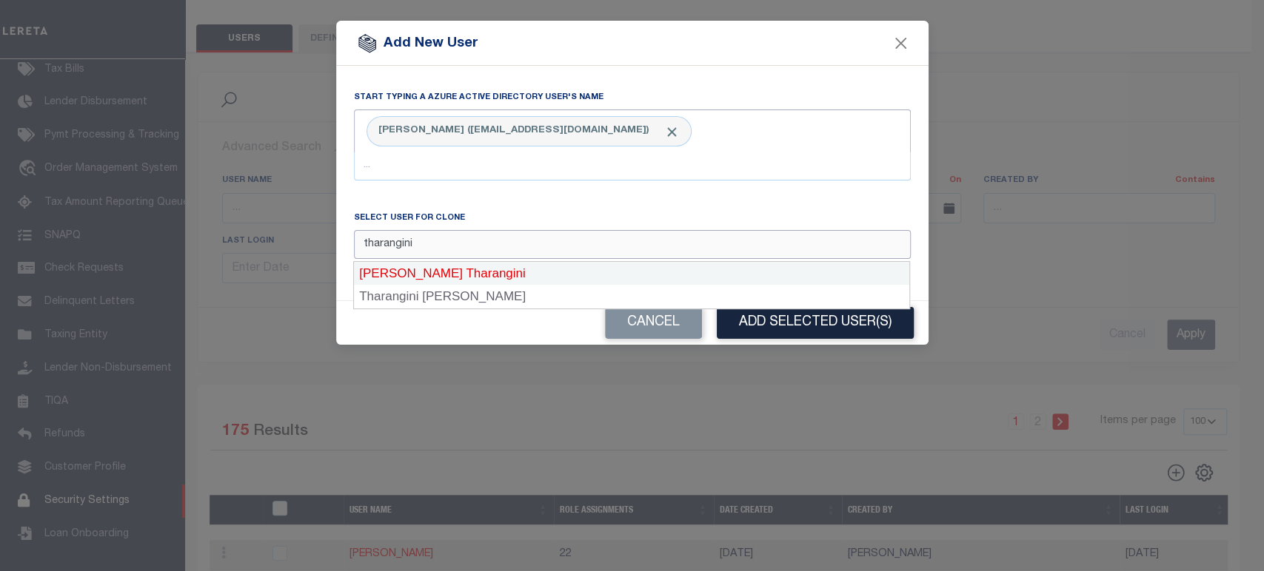
click at [514, 278] on div "[PERSON_NAME] Tharangini" at bounding box center [631, 274] width 555 height 24
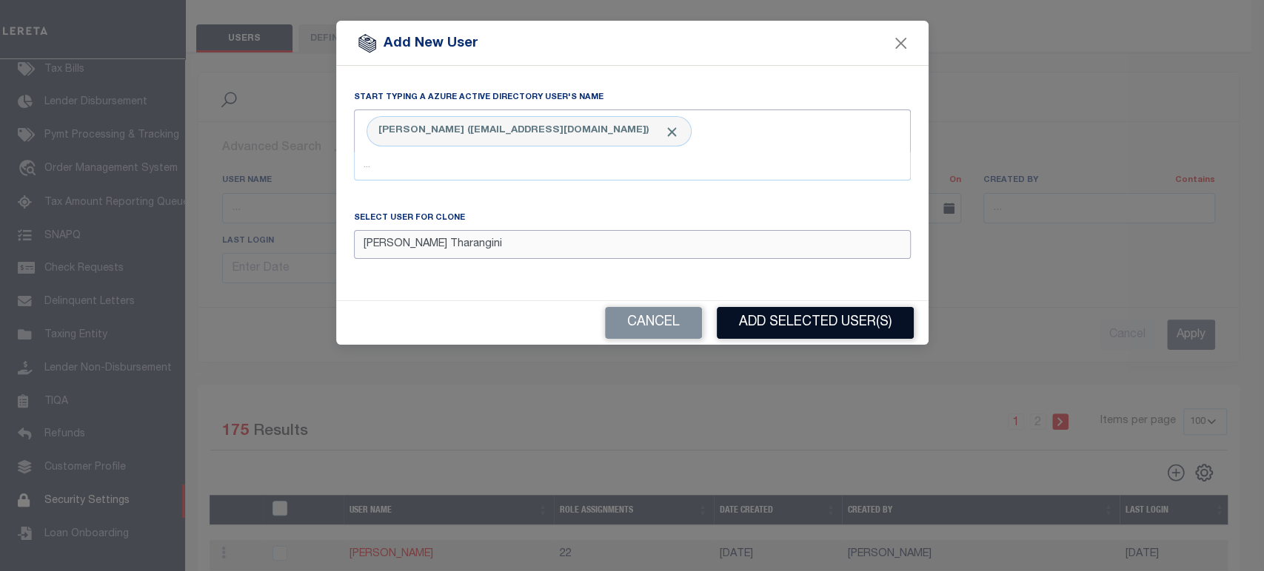
type input "[PERSON_NAME] Tharangini"
click at [811, 332] on button "Add Selected User(s)" at bounding box center [815, 323] width 197 height 32
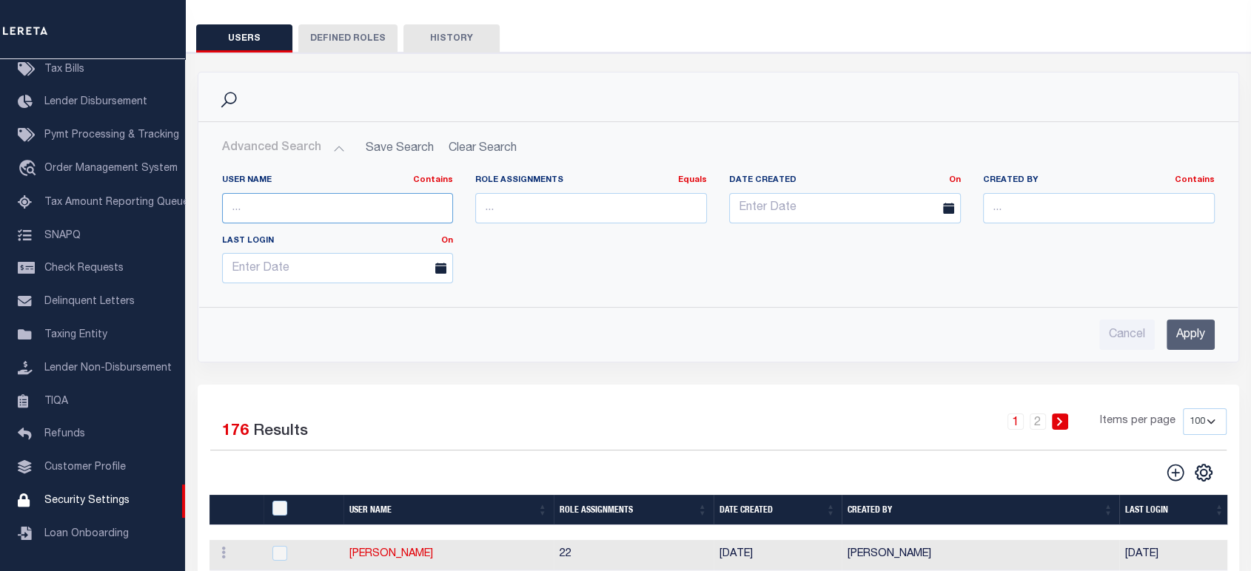
click at [288, 209] on input "text" at bounding box center [338, 208] width 232 height 30
type input "[PERSON_NAME]"
click at [1188, 335] on input "Apply" at bounding box center [1191, 335] width 48 height 30
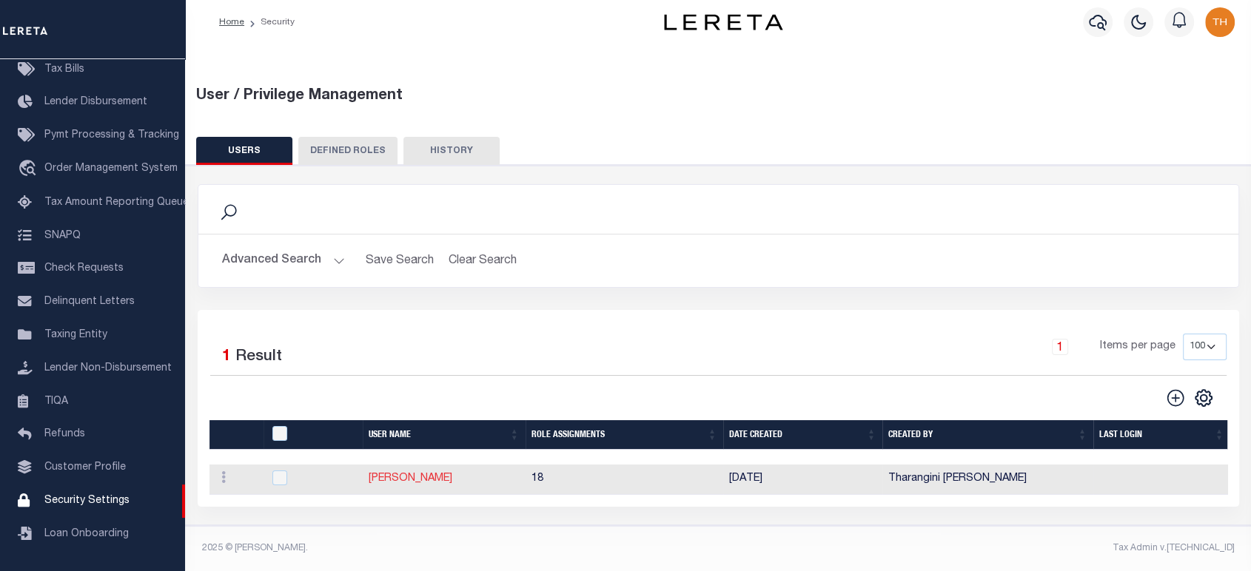
click at [407, 477] on link "[PERSON_NAME]" at bounding box center [411, 479] width 84 height 10
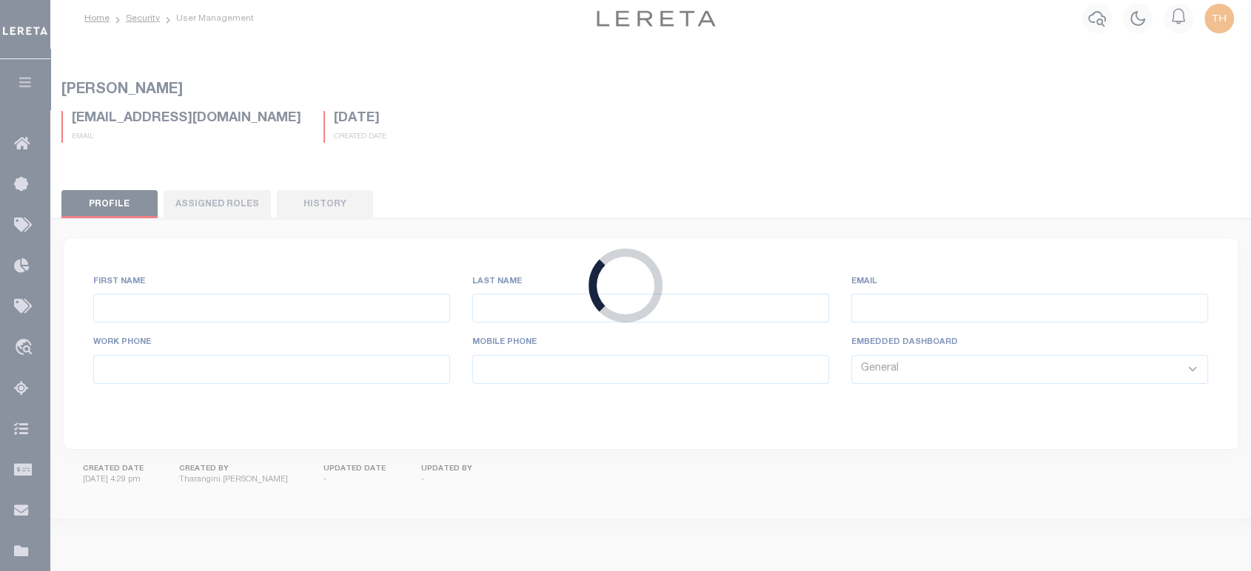
type input "[PERSON_NAME]"
type input "[EMAIL_ADDRESS][DOMAIN_NAME]"
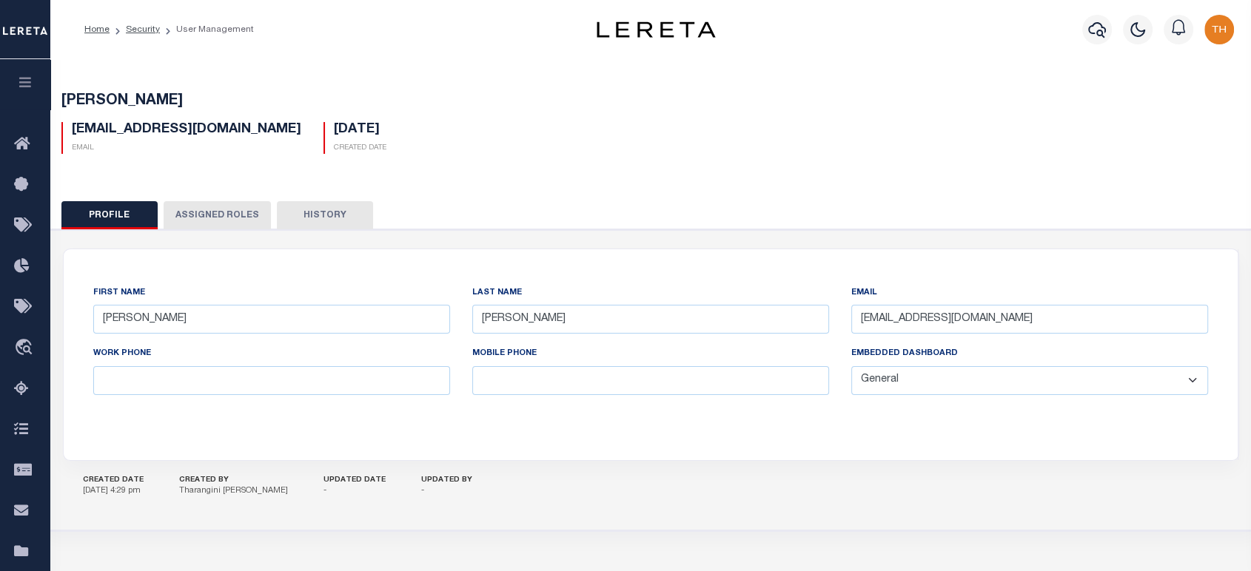
click at [222, 214] on button "Assigned Roles" at bounding box center [217, 215] width 107 height 28
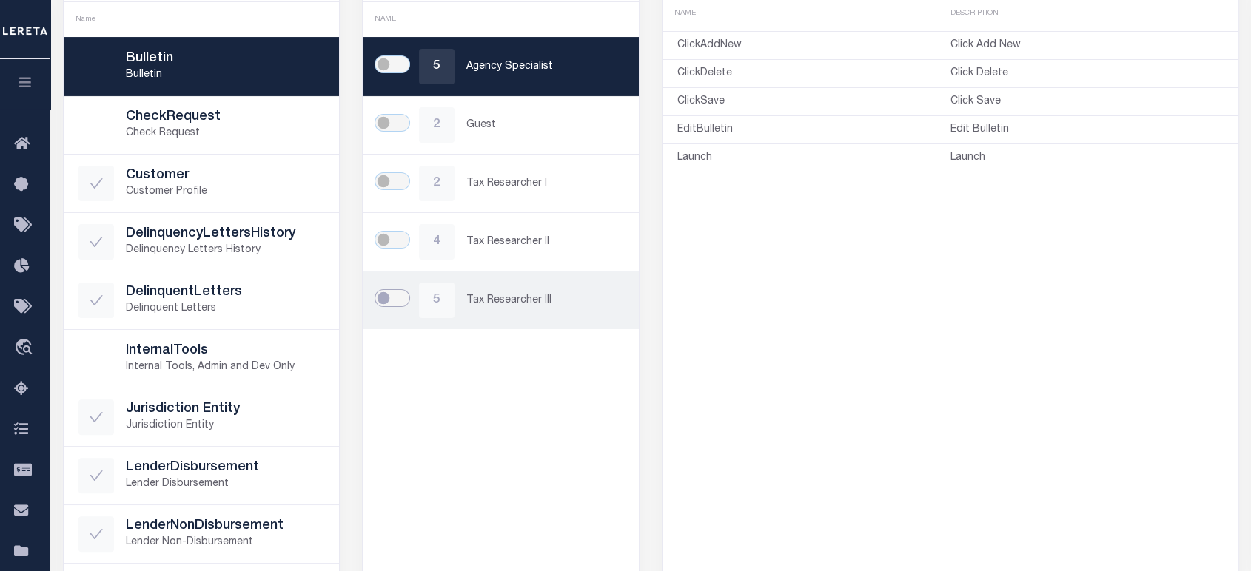
click at [389, 289] on input "checkbox" at bounding box center [393, 298] width 36 height 18
checkbox input "true"
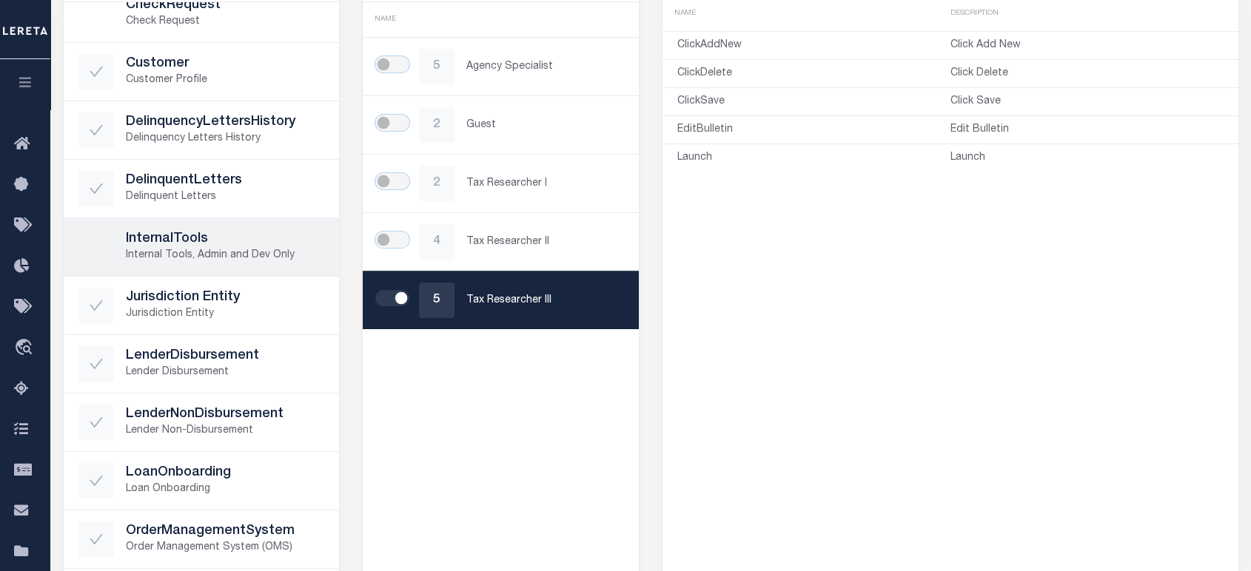
scroll to position [164, 0]
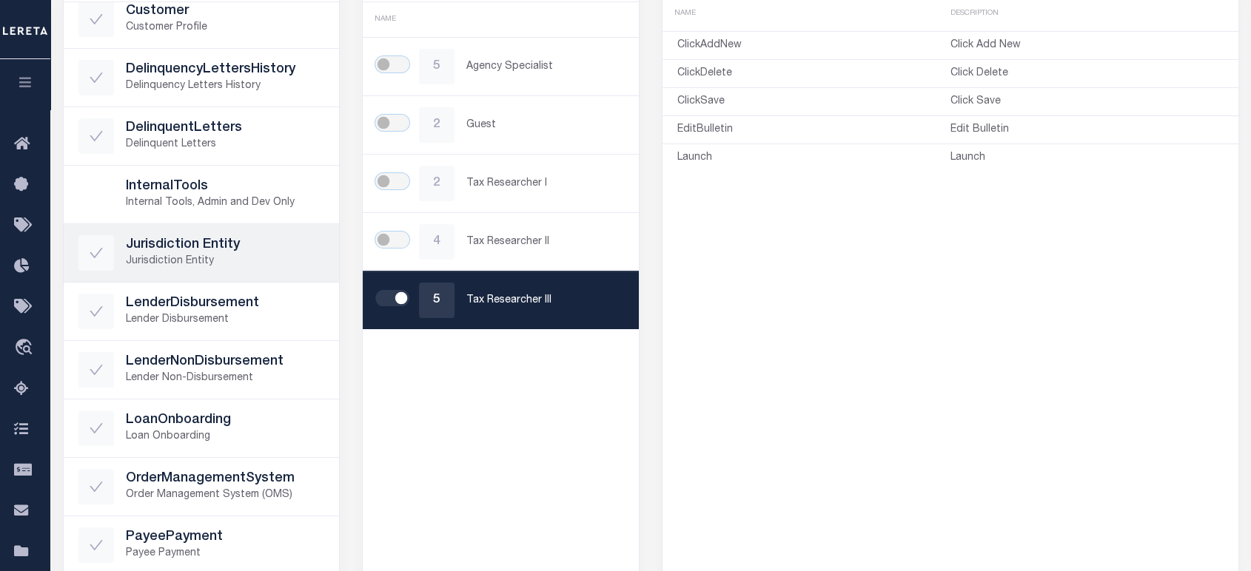
click at [215, 271] on link "Jurisdiction Entity Jurisdiction Entity" at bounding box center [202, 253] width 276 height 58
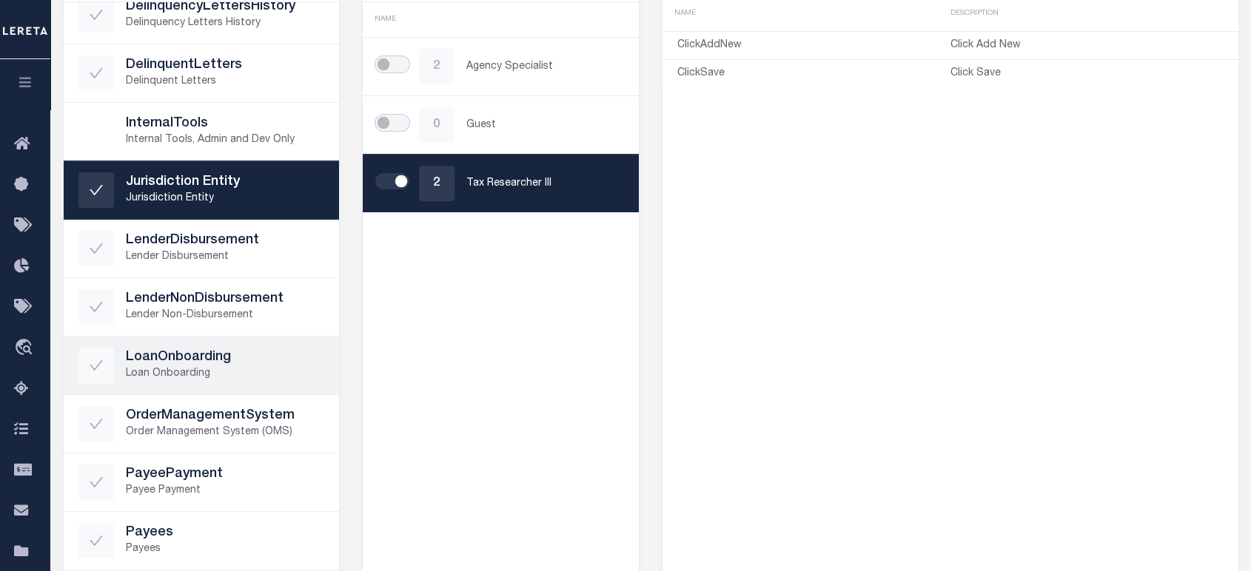
scroll to position [411, 0]
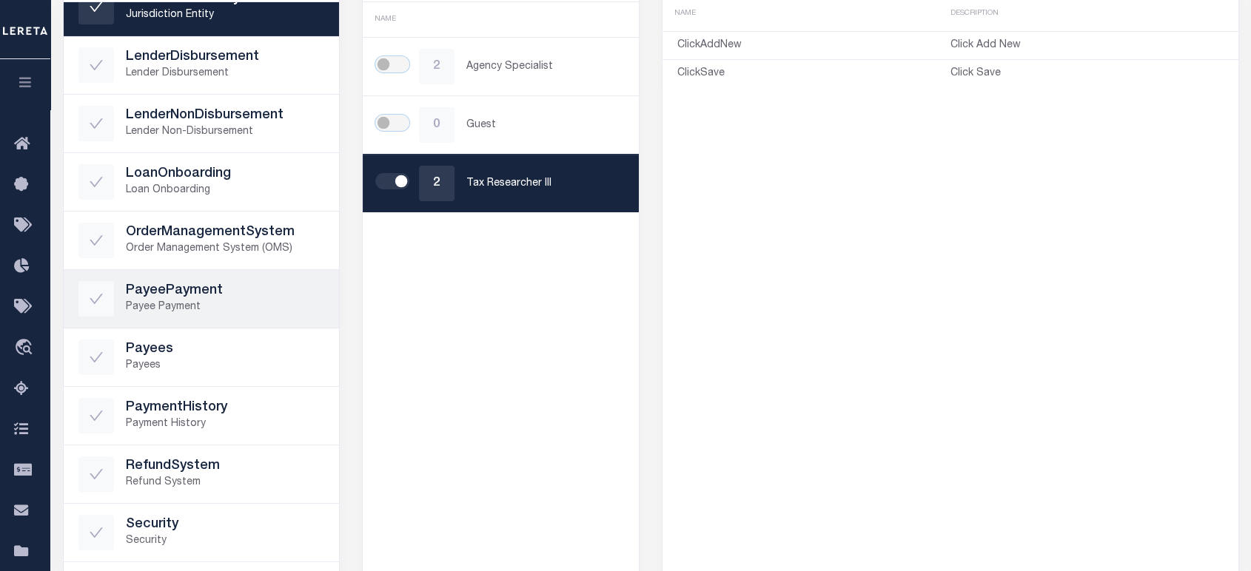
click at [209, 290] on h5 "PayeePayment" at bounding box center [225, 291] width 199 height 16
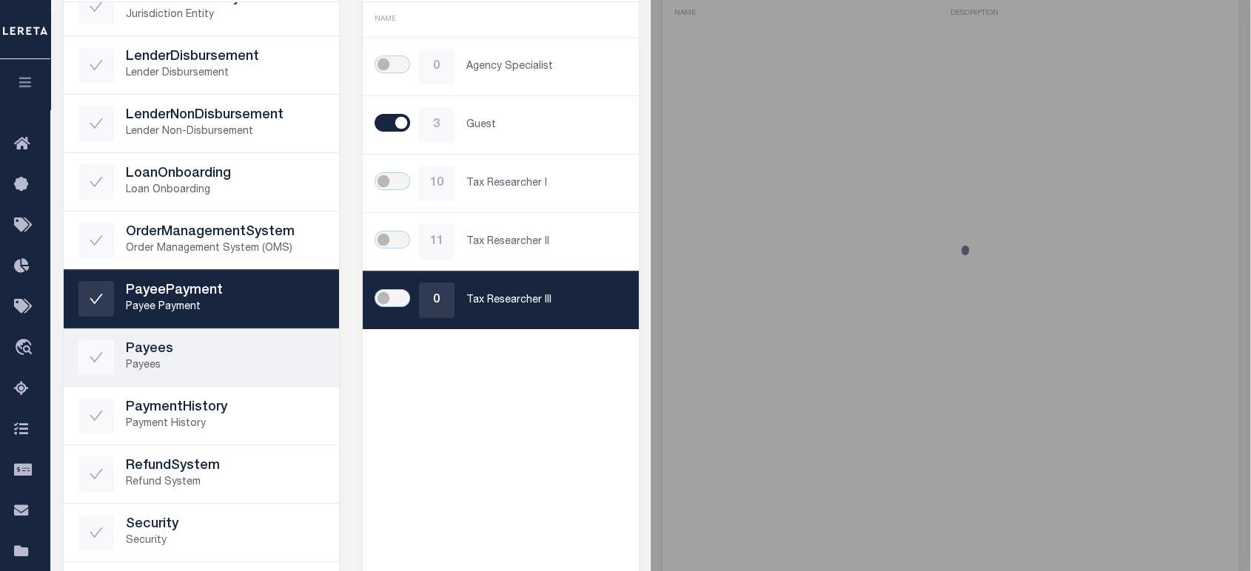
click at [203, 367] on p "Payees" at bounding box center [225, 366] width 199 height 16
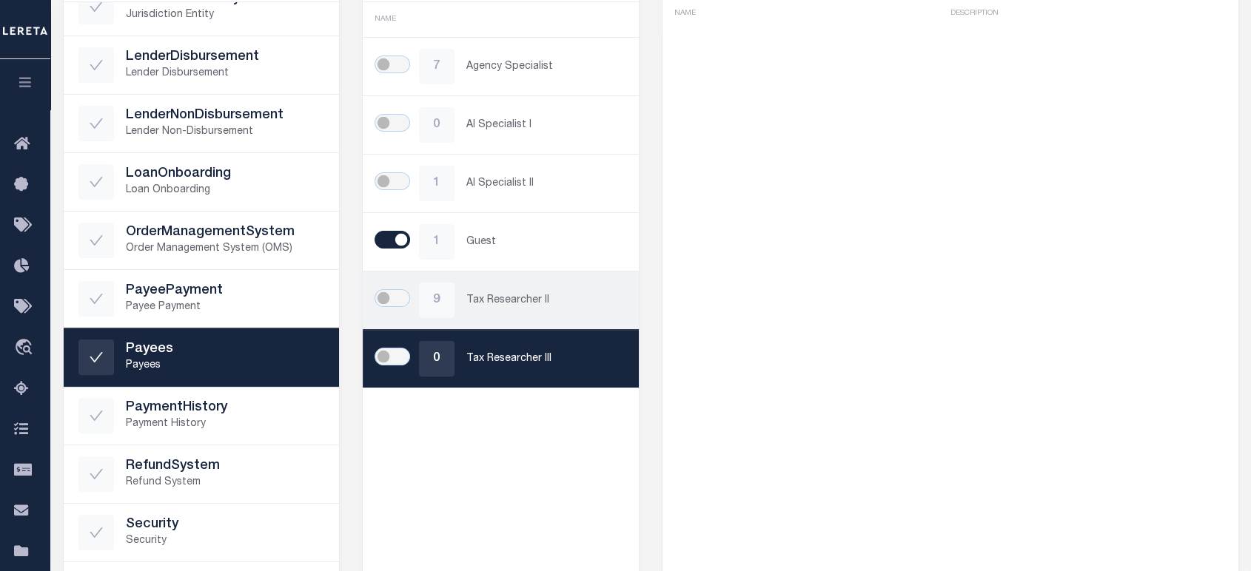
click at [392, 286] on div "9 Tax Researcher II" at bounding box center [501, 301] width 246 height 36
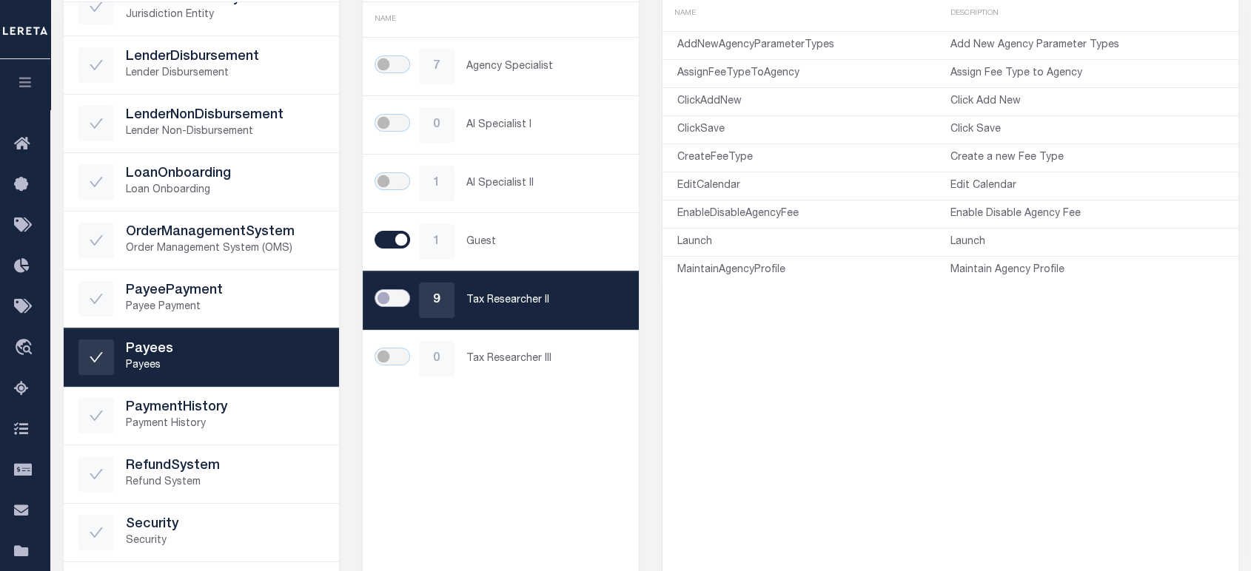
click at [403, 293] on input "checkbox" at bounding box center [393, 298] width 36 height 18
checkbox input "true"
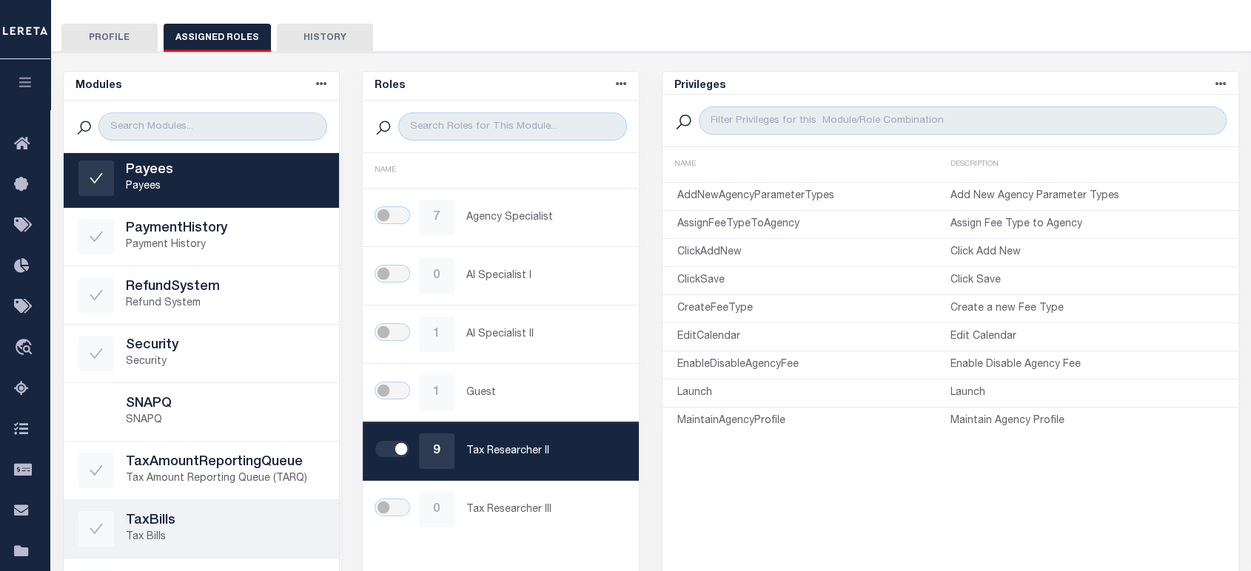
scroll to position [329, 0]
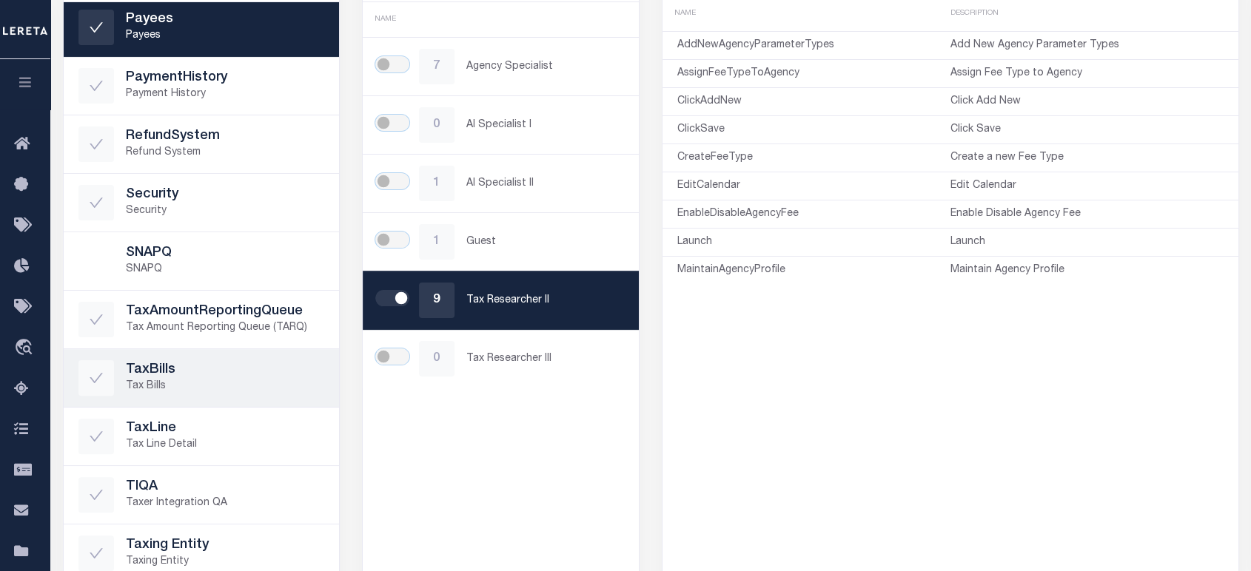
click at [204, 396] on link "TaxBills Tax Bills" at bounding box center [202, 378] width 276 height 58
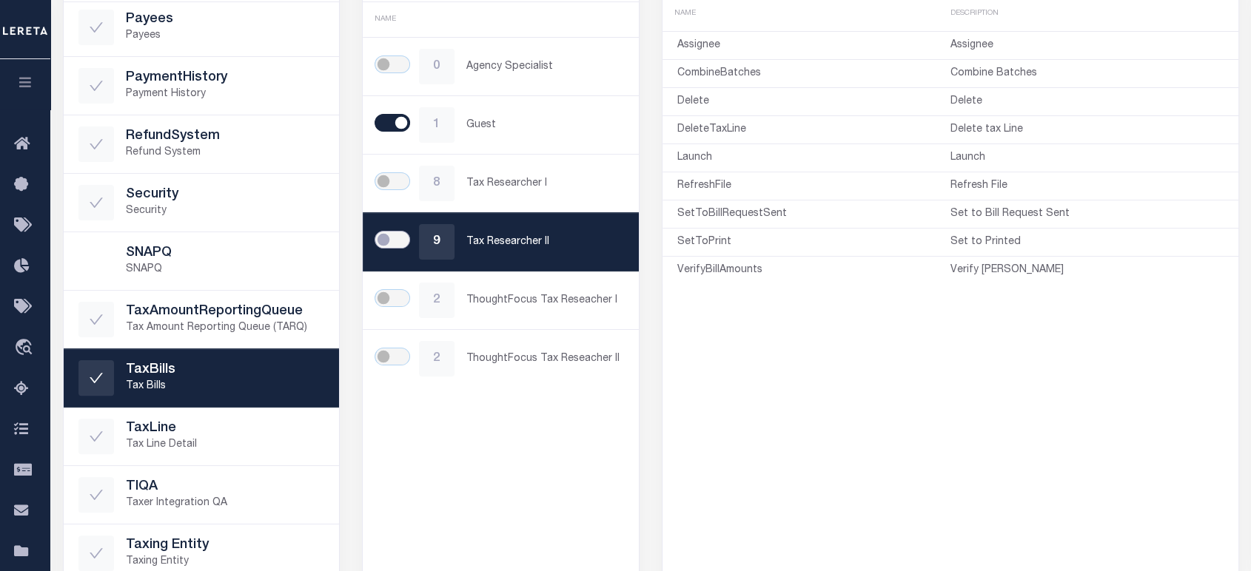
click at [387, 240] on input "checkbox" at bounding box center [393, 240] width 36 height 18
checkbox input "true"
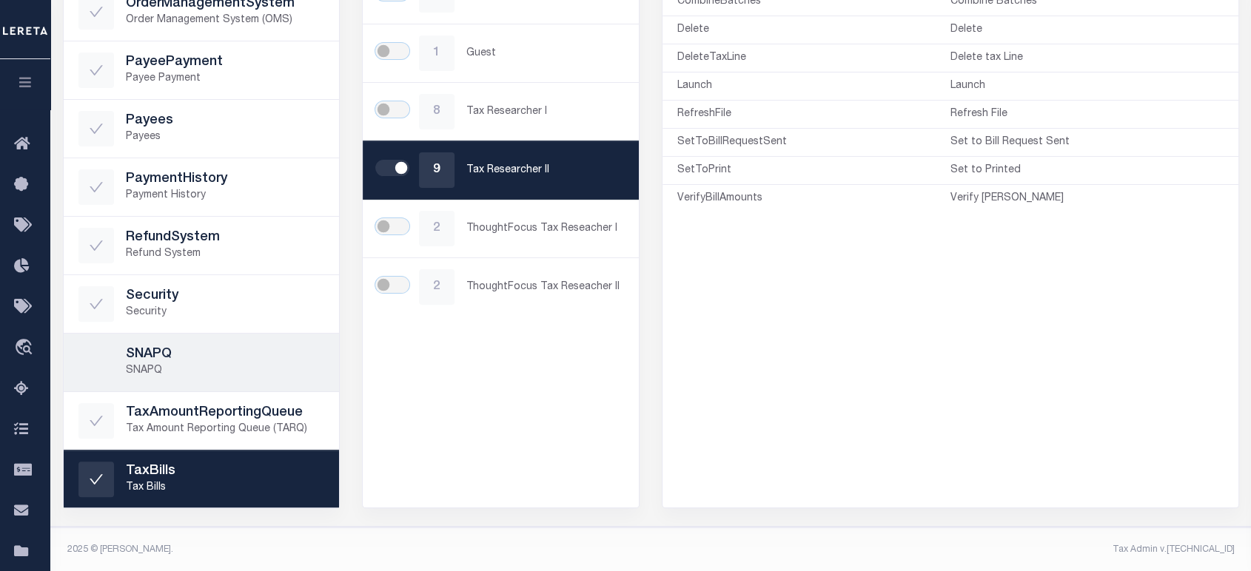
scroll to position [741, 0]
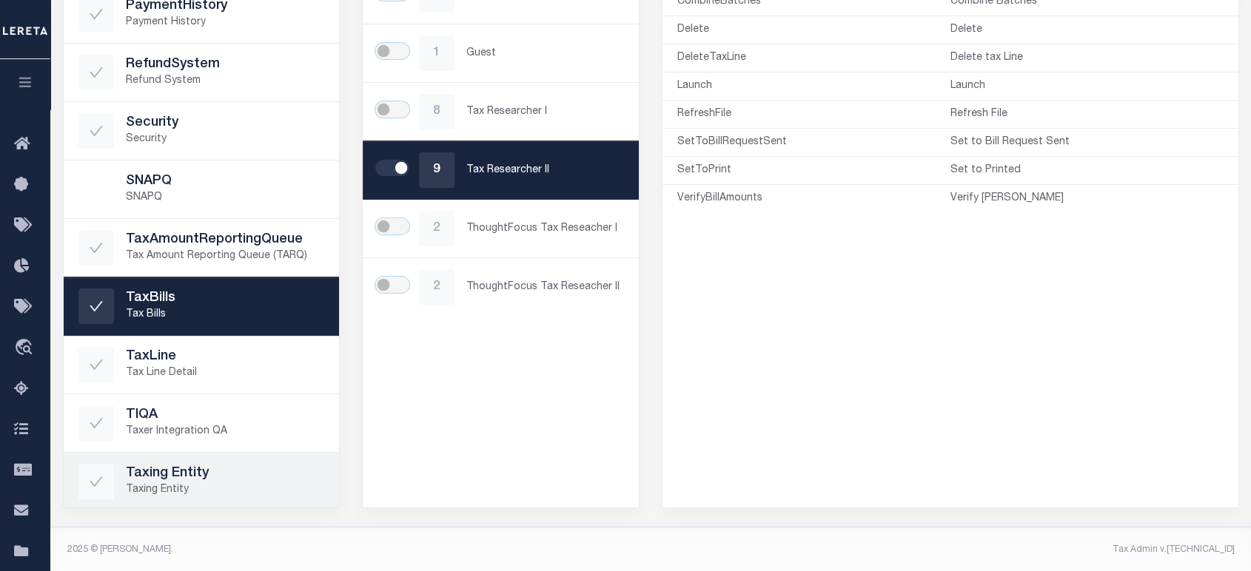
click at [210, 470] on h5 "Taxing Entity" at bounding box center [225, 474] width 199 height 16
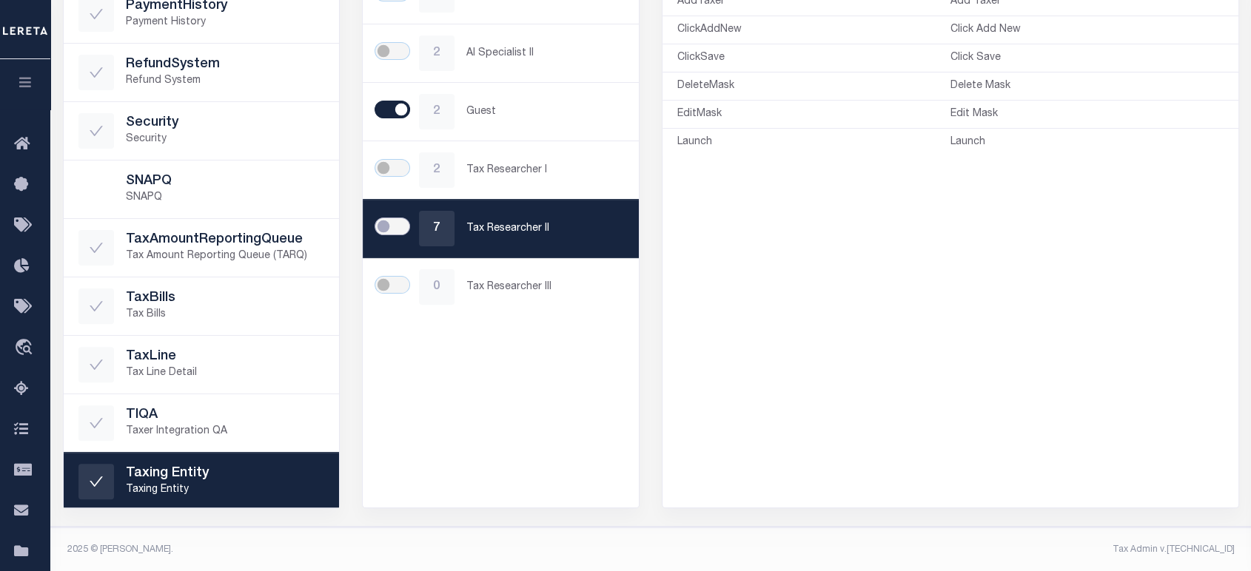
click at [385, 221] on input "checkbox" at bounding box center [393, 227] width 36 height 18
checkbox input "true"
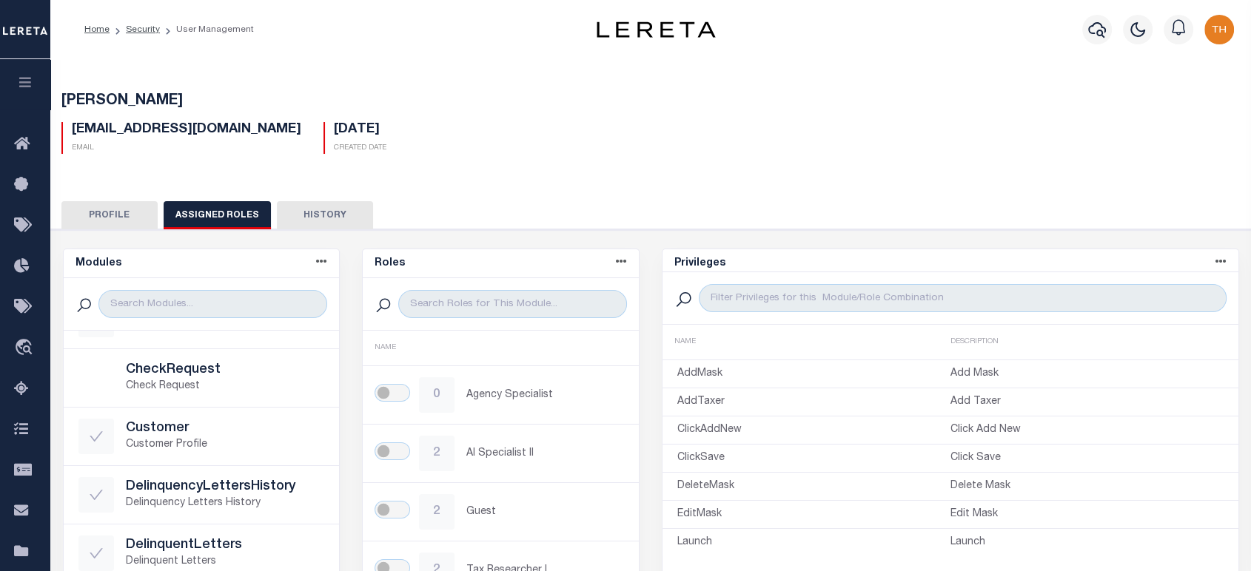
scroll to position [0, 0]
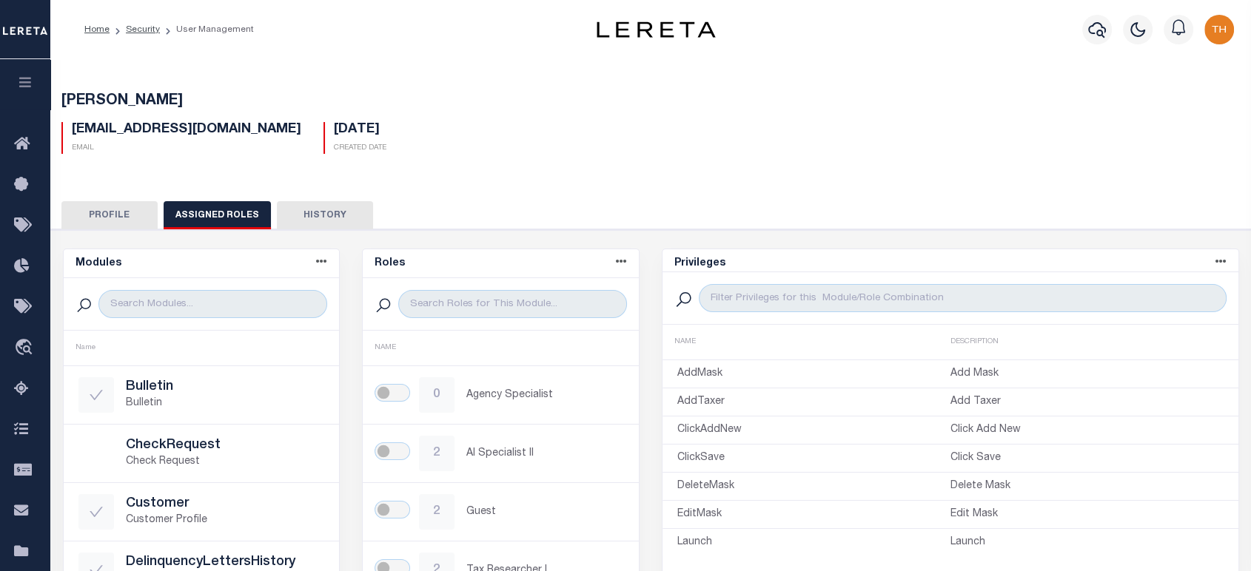
drag, startPoint x: 130, startPoint y: 232, endPoint x: 130, endPoint y: 212, distance: 20.0
click at [130, 232] on div "First Name [PERSON_NAME] Last Name [PERSON_NAME] Email [EMAIL_ADDRESS][DOMAIN_N…" at bounding box center [651, 578] width 1215 height 699
click at [130, 212] on button "Profile" at bounding box center [109, 215] width 96 height 28
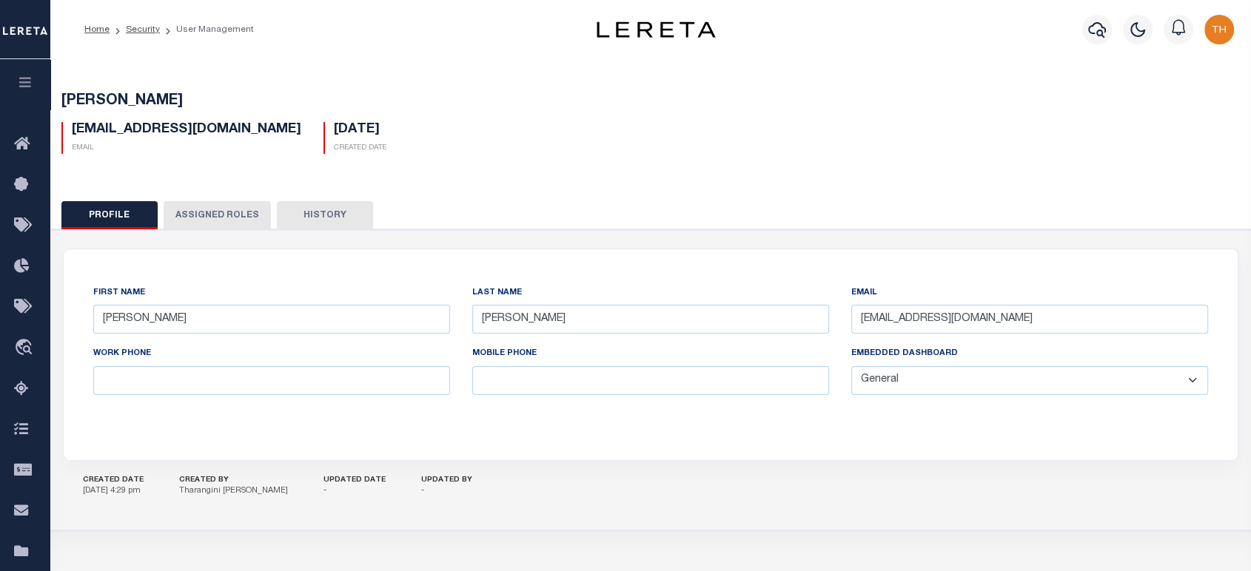
click at [695, 438] on div "First Name [PERSON_NAME] Last Name [PERSON_NAME] Email [EMAIL_ADDRESS][DOMAIN_N…" at bounding box center [651, 354] width 1174 height 211
